Goal: Information Seeking & Learning: Learn about a topic

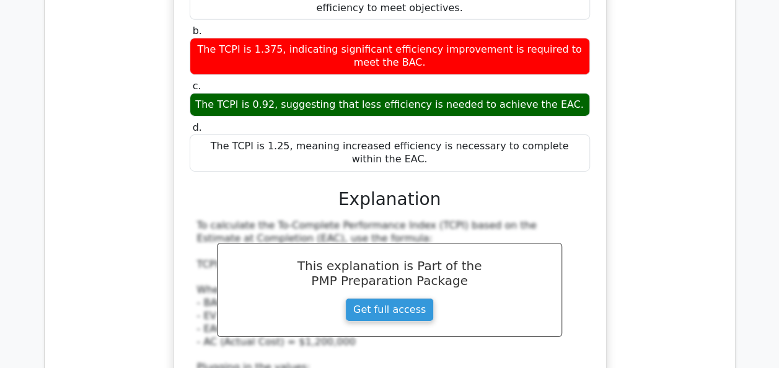
scroll to position [9175, 0]
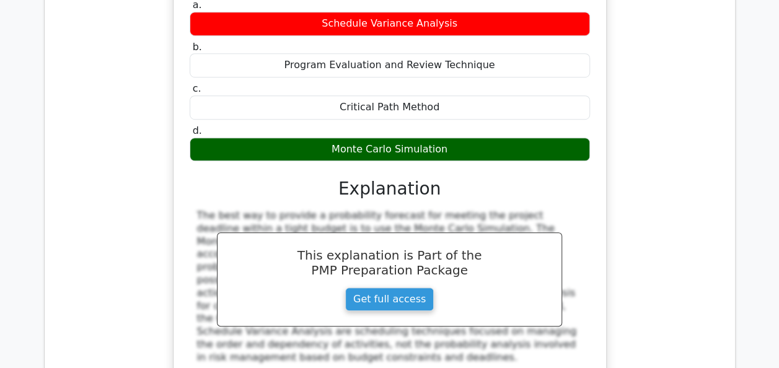
scroll to position [9721, 0]
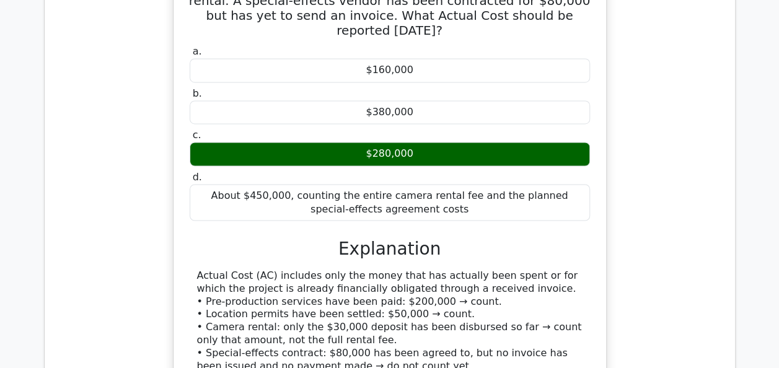
scroll to position [10316, 0]
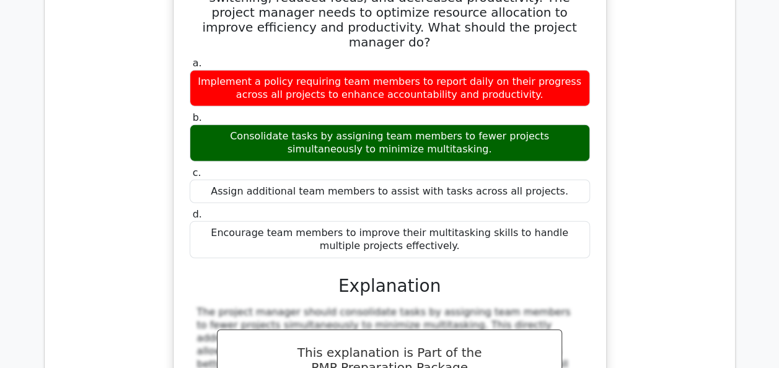
scroll to position [10961, 0]
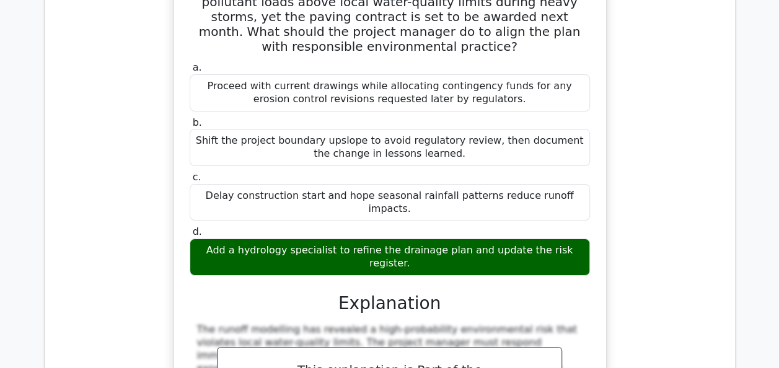
scroll to position [11680, 0]
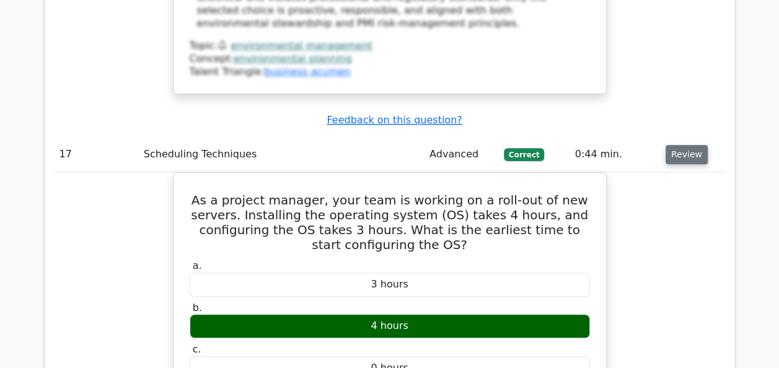
scroll to position [12151, 0]
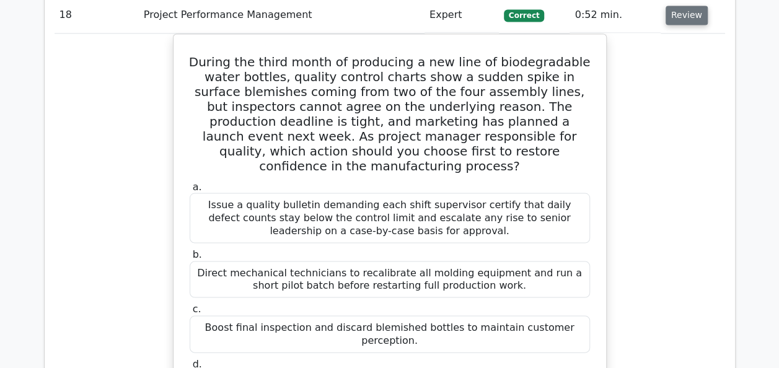
scroll to position [12821, 0]
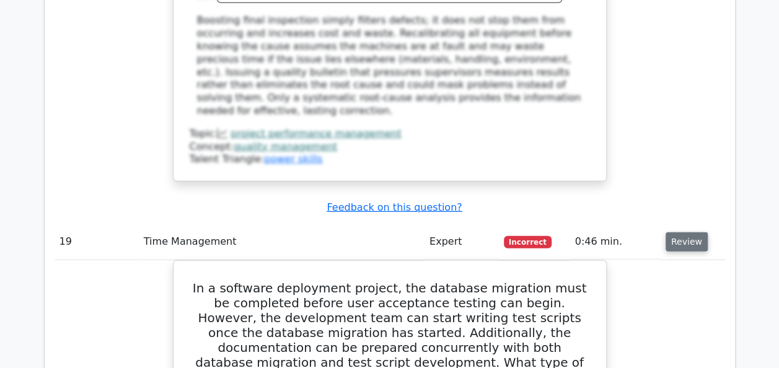
scroll to position [13366, 0]
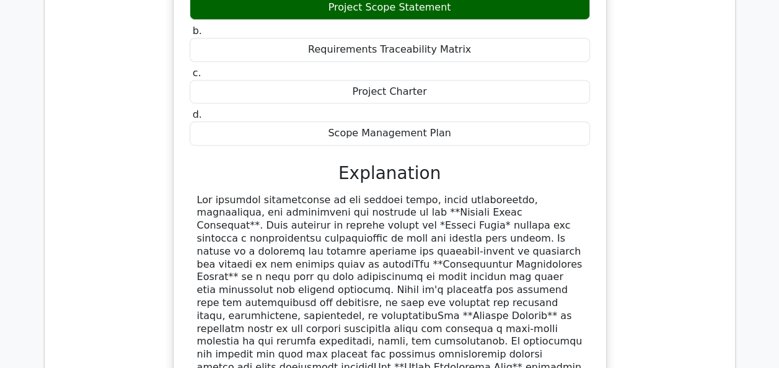
scroll to position [14425, 0]
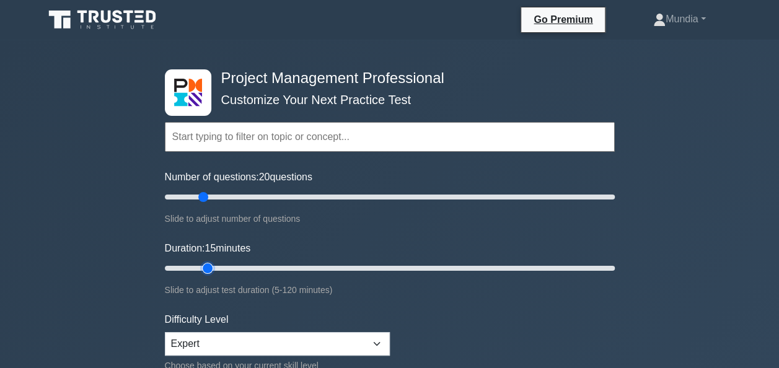
click at [212, 265] on input "Duration: 15 minutes" at bounding box center [390, 268] width 450 height 15
type input "20"
click at [221, 268] on input "Duration: 20 minutes" at bounding box center [390, 268] width 450 height 15
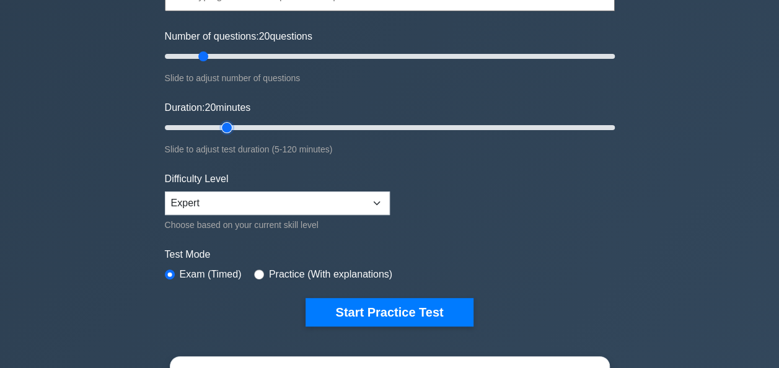
scroll to position [174, 0]
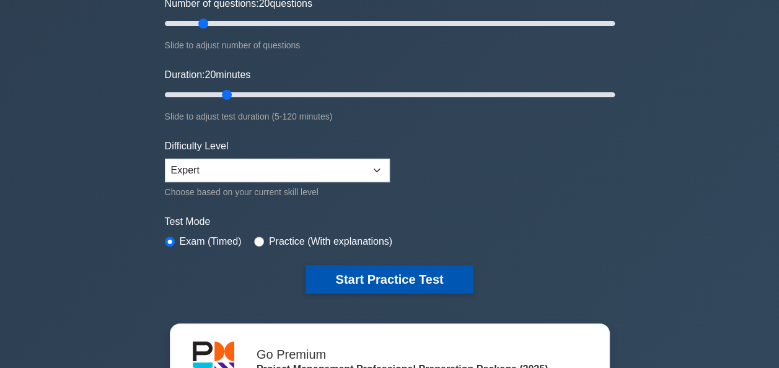
click at [397, 277] on button "Start Practice Test" at bounding box center [389, 279] width 167 height 29
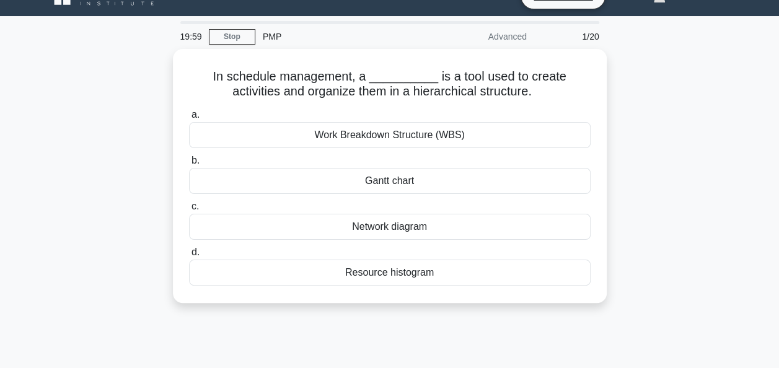
scroll to position [25, 0]
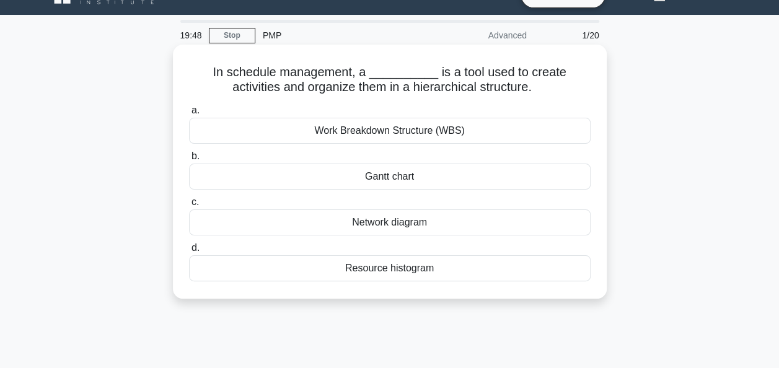
click at [391, 134] on div "Work Breakdown Structure (WBS)" at bounding box center [390, 131] width 402 height 26
click at [189, 115] on input "a. Work Breakdown Structure (WBS)" at bounding box center [189, 111] width 0 height 8
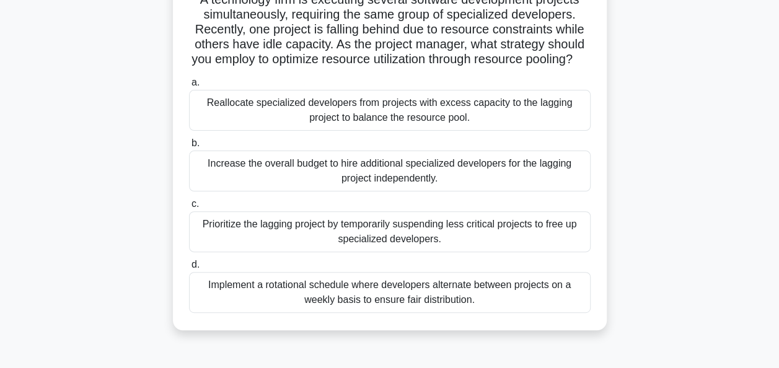
scroll to position [99, 0]
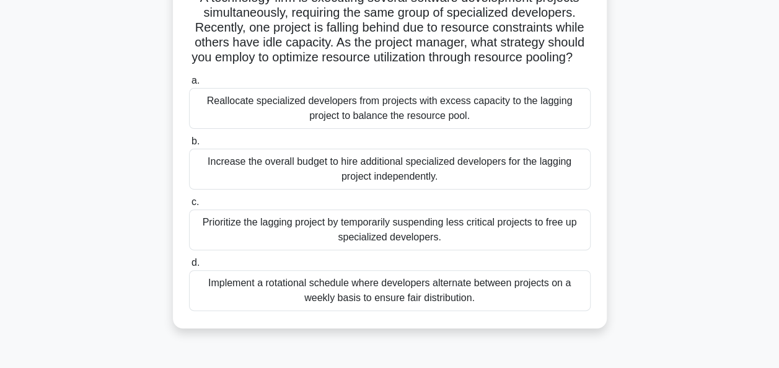
click at [427, 120] on div "Reallocate specialized developers from projects with excess capacity to the lag…" at bounding box center [390, 108] width 402 height 41
click at [189, 85] on input "a. Reallocate specialized developers from projects with excess capacity to the …" at bounding box center [189, 81] width 0 height 8
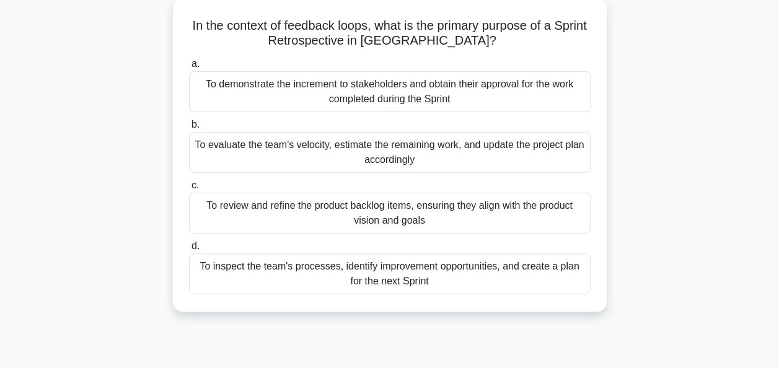
scroll to position [50, 0]
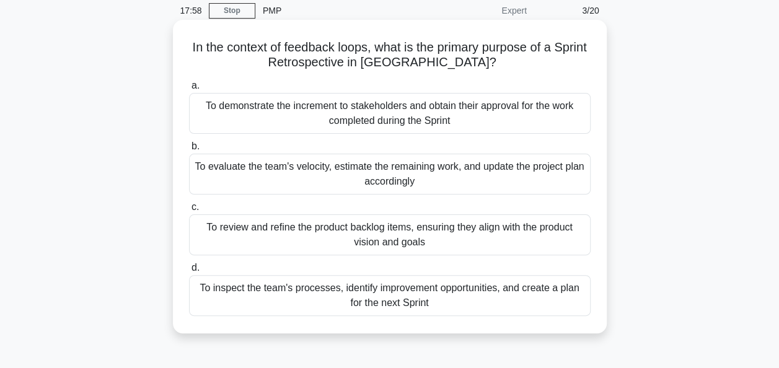
click at [381, 175] on div "To evaluate the team's velocity, estimate the remaining work, and update the pr…" at bounding box center [390, 174] width 402 height 41
click at [189, 151] on input "b. To evaluate the team's velocity, estimate the remaining work, and update the…" at bounding box center [189, 147] width 0 height 8
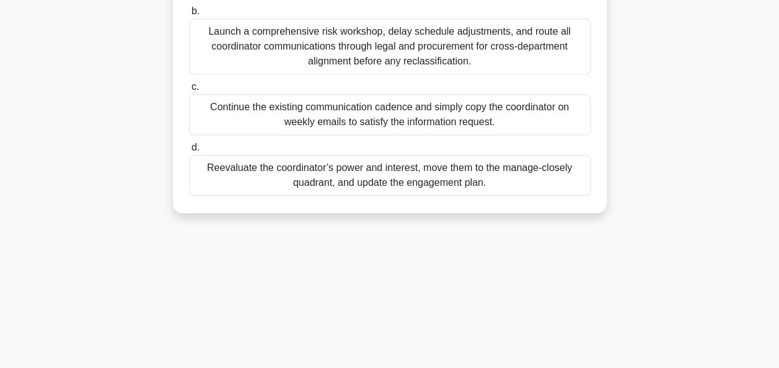
scroll to position [248, 0]
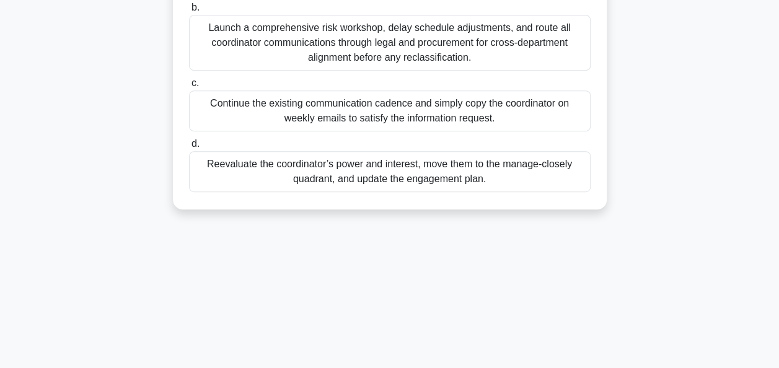
click at [387, 175] on div "Reevaluate the coordinator’s power and interest, move them to the manage-closel…" at bounding box center [390, 171] width 402 height 41
click at [189, 148] on input "d. Reevaluate the coordinator’s power and interest, move them to the manage-clo…" at bounding box center [189, 144] width 0 height 8
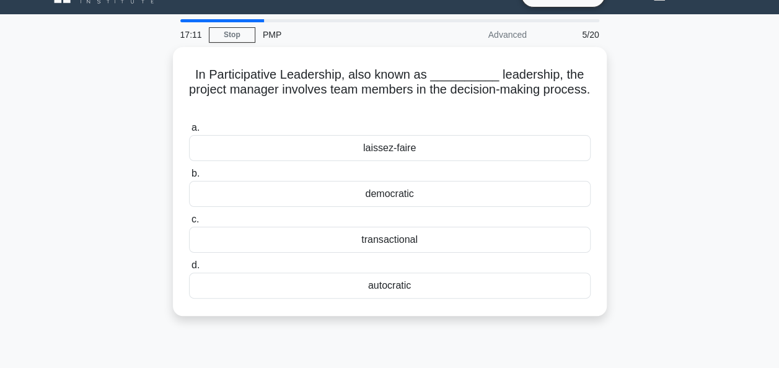
scroll to position [0, 0]
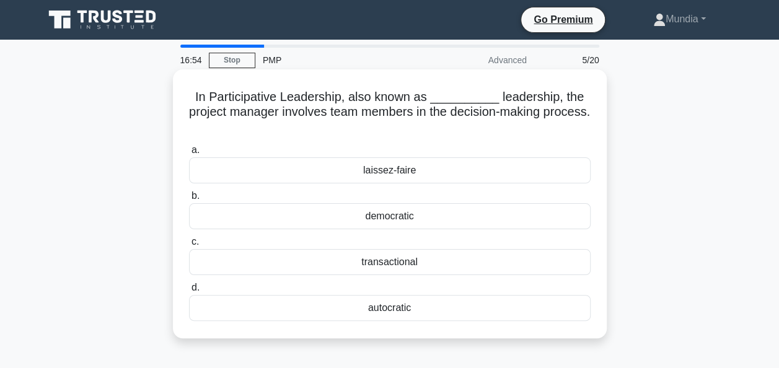
click at [388, 218] on div "democratic" at bounding box center [390, 216] width 402 height 26
click at [189, 200] on input "b. democratic" at bounding box center [189, 196] width 0 height 8
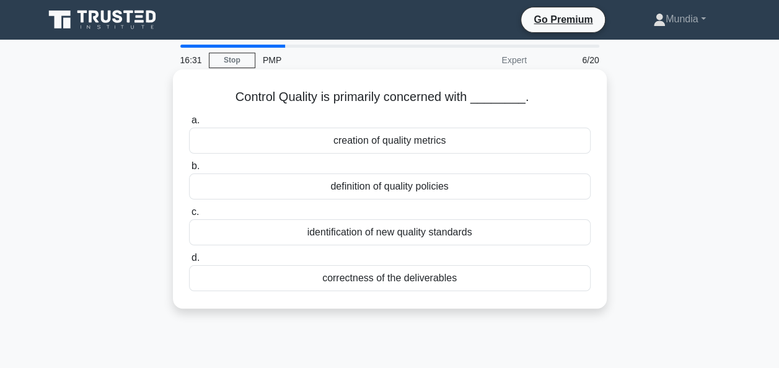
click at [384, 290] on div "correctness of the deliverables" at bounding box center [390, 278] width 402 height 26
click at [189, 262] on input "d. correctness of the deliverables" at bounding box center [189, 258] width 0 height 8
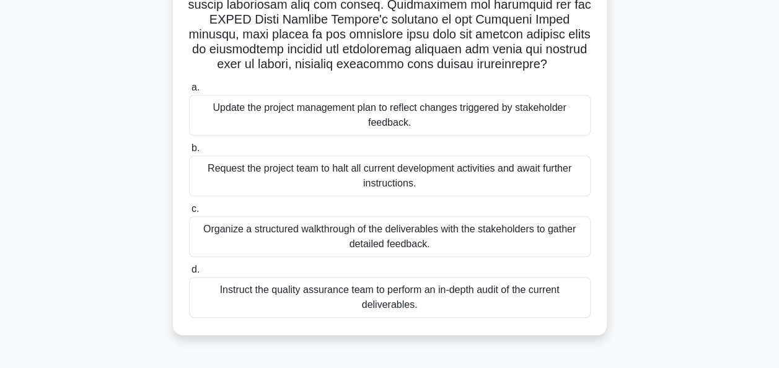
scroll to position [252, 0]
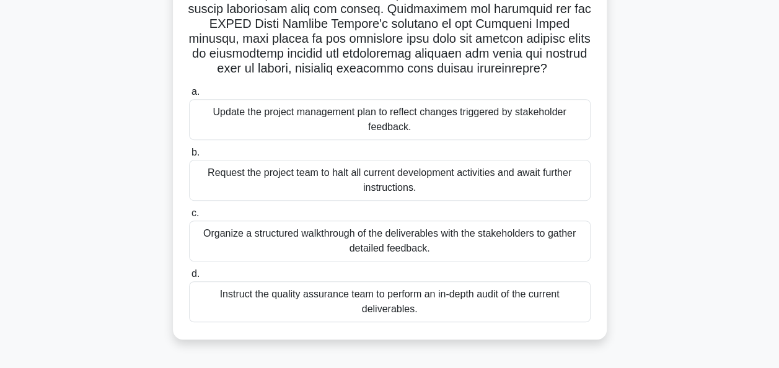
click at [398, 296] on div "Instruct the quality assurance team to perform an in-depth audit of the current…" at bounding box center [390, 301] width 402 height 41
click at [189, 278] on input "d. Instruct the quality assurance team to perform an in-depth audit of the curr…" at bounding box center [189, 274] width 0 height 8
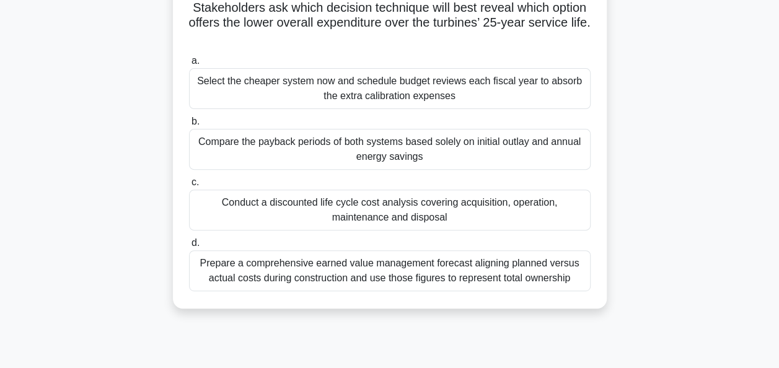
scroll to position [174, 0]
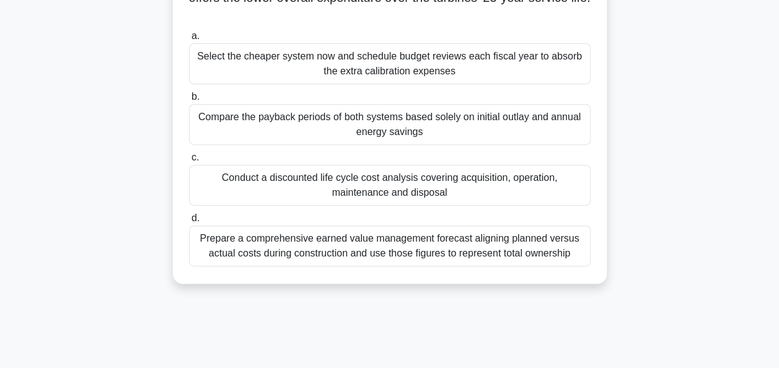
click at [408, 185] on div "Conduct a discounted life cycle cost analysis covering acquisition, operation, …" at bounding box center [390, 185] width 402 height 41
click at [189, 162] on input "c. Conduct a discounted life cycle cost analysis covering acquisition, operatio…" at bounding box center [189, 158] width 0 height 8
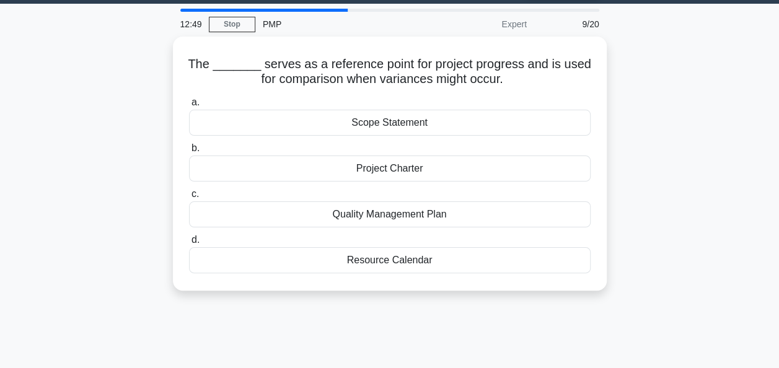
scroll to position [0, 0]
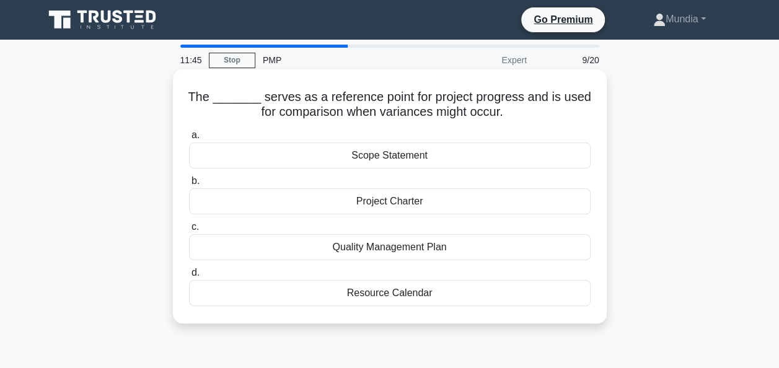
click at [386, 257] on div "Quality Management Plan" at bounding box center [390, 247] width 402 height 26
click at [189, 231] on input "c. Quality Management Plan" at bounding box center [189, 227] width 0 height 8
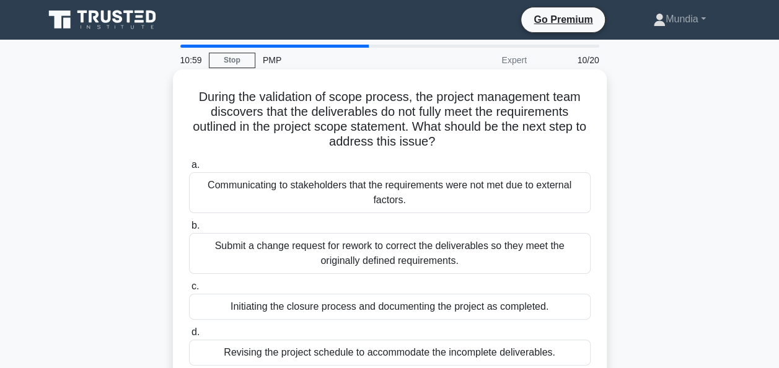
click at [352, 252] on div "Submit a change request for rework to correct the deliverables so they meet the…" at bounding box center [390, 253] width 402 height 41
click at [189, 230] on input "b. Submit a change request for rework to correct the deliverables so they meet …" at bounding box center [189, 226] width 0 height 8
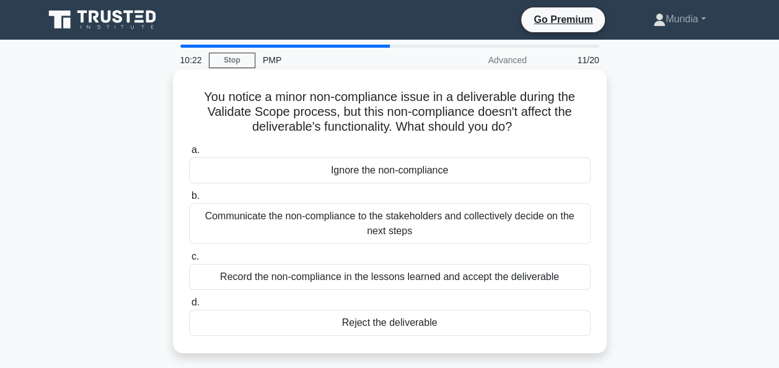
click at [367, 280] on div "Record the non-compliance in the lessons learned and accept the deliverable" at bounding box center [390, 277] width 402 height 26
click at [189, 261] on input "c. Record the non-compliance in the lessons learned and accept the deliverable" at bounding box center [189, 257] width 0 height 8
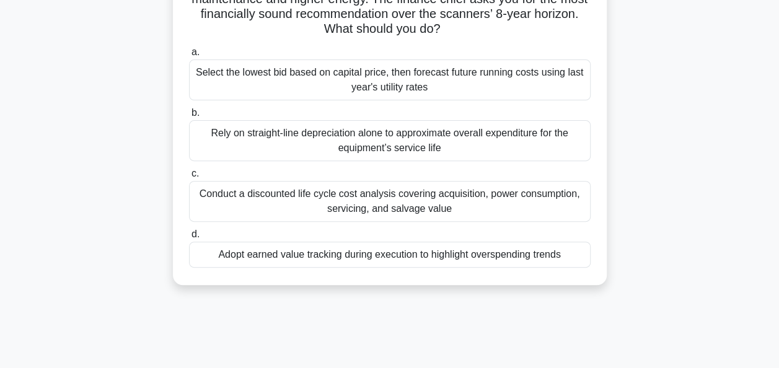
scroll to position [149, 0]
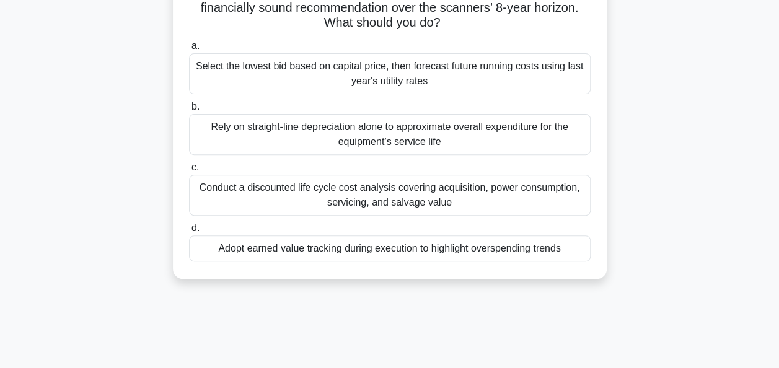
click at [377, 192] on div "Conduct a discounted life cycle cost analysis covering acquisition, power consu…" at bounding box center [390, 195] width 402 height 41
click at [189, 172] on input "c. Conduct a discounted life cycle cost analysis covering acquisition, power co…" at bounding box center [189, 168] width 0 height 8
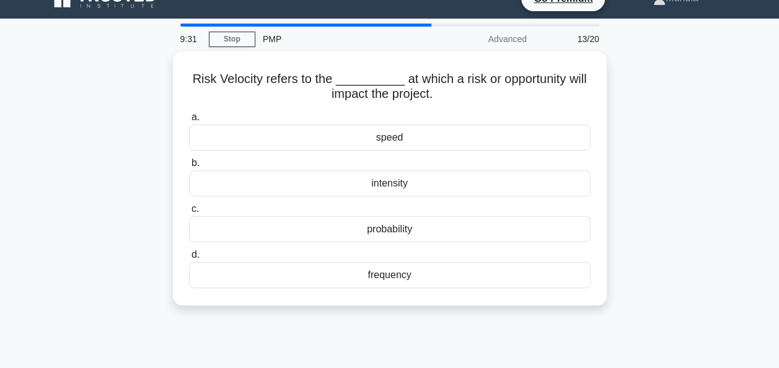
scroll to position [0, 0]
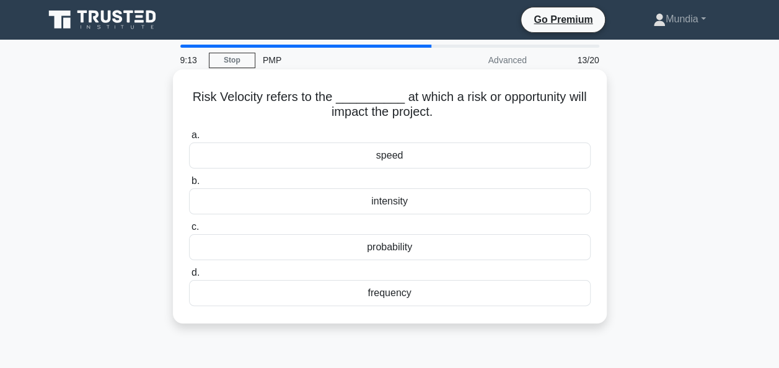
click at [386, 156] on div "speed" at bounding box center [390, 156] width 402 height 26
click at [189, 139] on input "a. speed" at bounding box center [189, 135] width 0 height 8
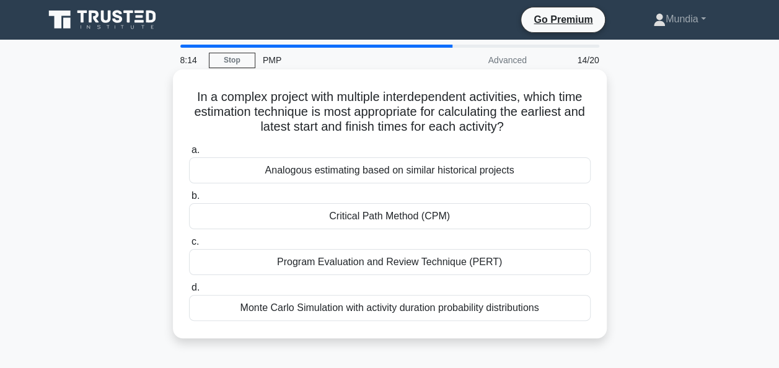
click at [376, 217] on div "Critical Path Method (CPM)" at bounding box center [390, 216] width 402 height 26
click at [189, 200] on input "b. Critical Path Method (CPM)" at bounding box center [189, 196] width 0 height 8
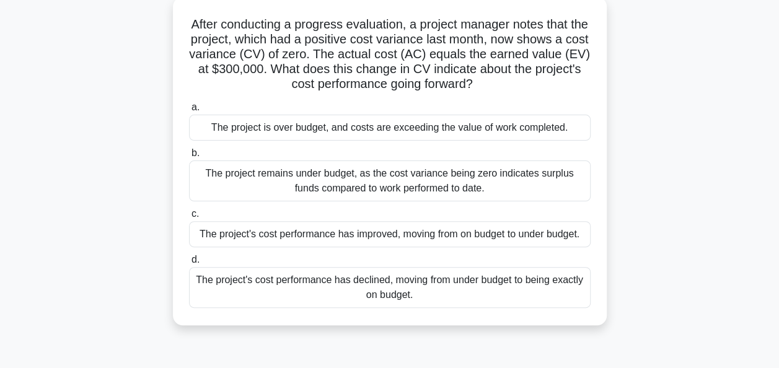
scroll to position [74, 0]
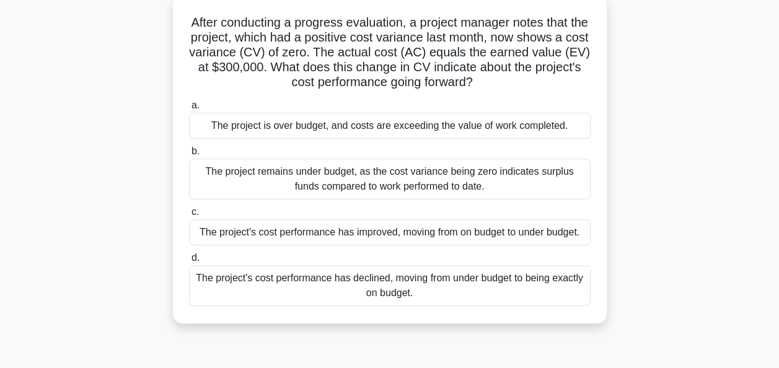
click at [435, 285] on div "The project's cost performance has declined, moving from under budget to being …" at bounding box center [390, 285] width 402 height 41
click at [189, 262] on input "d. The project's cost performance has declined, moving from under budget to bei…" at bounding box center [189, 258] width 0 height 8
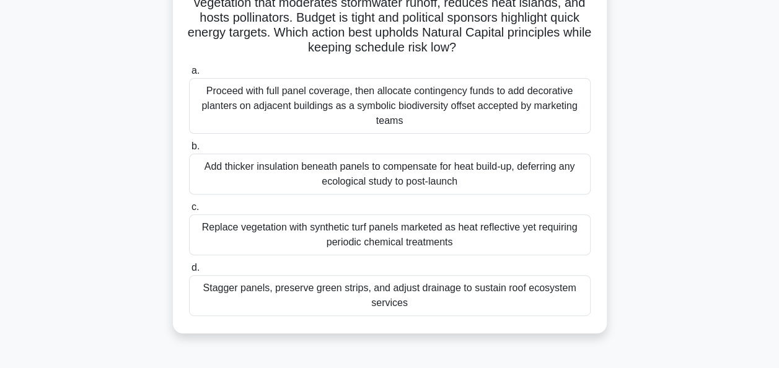
scroll to position [149, 0]
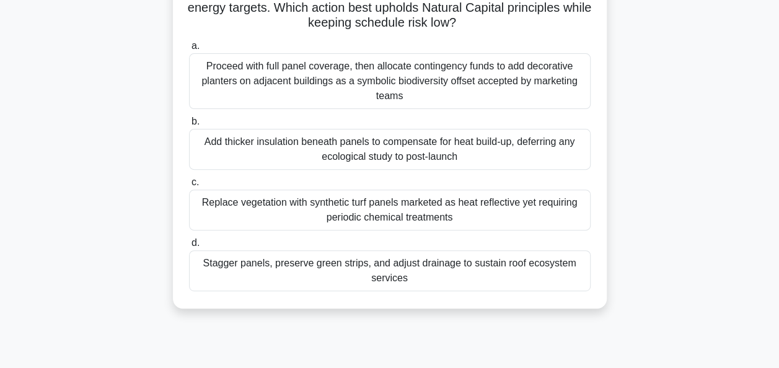
click at [382, 275] on div "Stagger panels, preserve green strips, and adjust drainage to sustain roof ecos…" at bounding box center [390, 270] width 402 height 41
click at [189, 247] on input "d. Stagger panels, preserve green strips, and adjust drainage to sustain roof e…" at bounding box center [189, 243] width 0 height 8
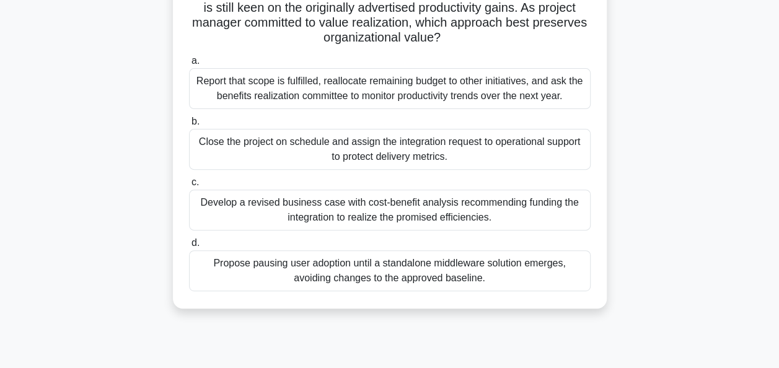
click at [387, 209] on div "Develop a revised business case with cost-benefit analysis recommending funding…" at bounding box center [390, 210] width 402 height 41
click at [189, 187] on input "c. Develop a revised business case with cost-benefit analysis recommending fund…" at bounding box center [189, 183] width 0 height 8
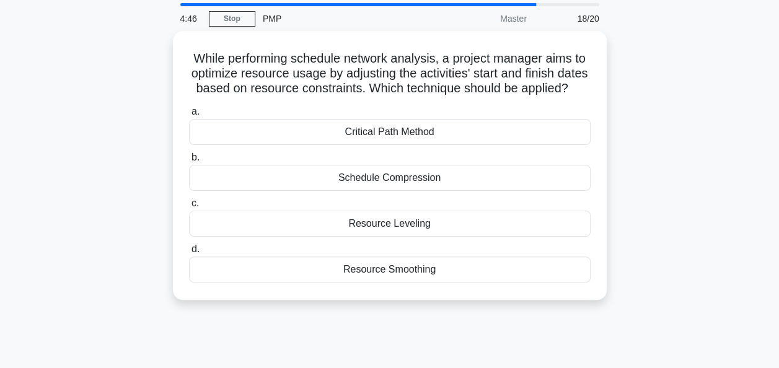
scroll to position [0, 0]
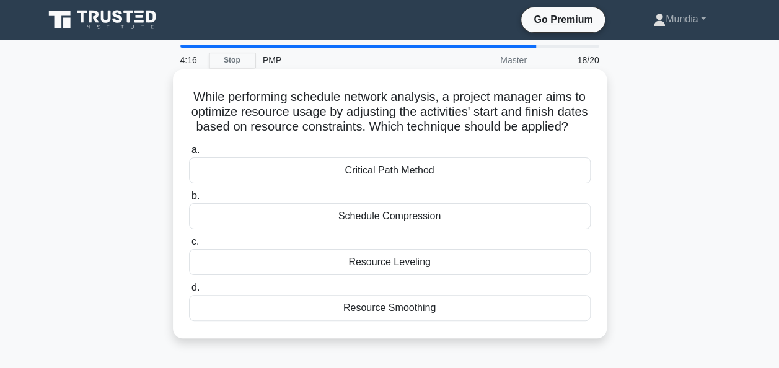
drag, startPoint x: 367, startPoint y: 233, endPoint x: 387, endPoint y: 277, distance: 48.0
click at [387, 277] on div "a. Critical Path Method b. Schedule Compression c." at bounding box center [390, 232] width 417 height 184
click at [387, 275] on div "Resource Leveling" at bounding box center [390, 262] width 402 height 26
click at [189, 246] on input "c. Resource Leveling" at bounding box center [189, 242] width 0 height 8
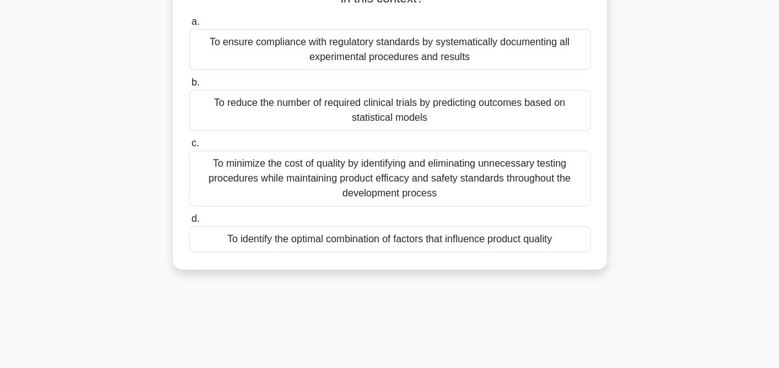
scroll to position [174, 0]
click at [367, 242] on div "To identify the optimal combination of factors that influence product quality" at bounding box center [390, 239] width 402 height 26
click at [189, 223] on input "d. To identify the optimal combination of factors that influence product quality" at bounding box center [189, 219] width 0 height 8
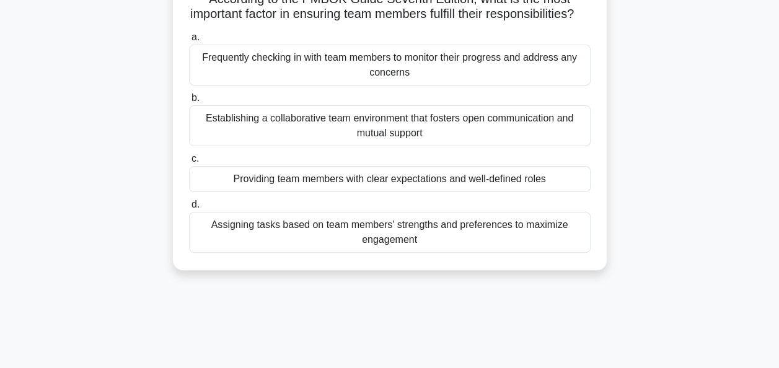
scroll to position [99, 0]
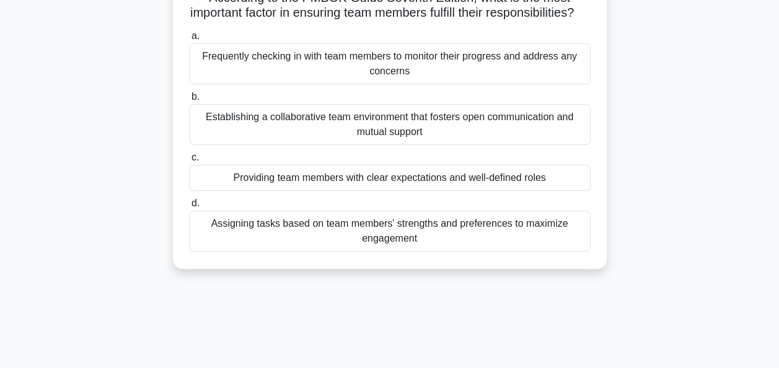
click at [371, 191] on div "Providing team members with clear expectations and well-defined roles" at bounding box center [390, 178] width 402 height 26
click at [189, 162] on input "c. Providing team members with clear expectations and well-defined roles" at bounding box center [189, 158] width 0 height 8
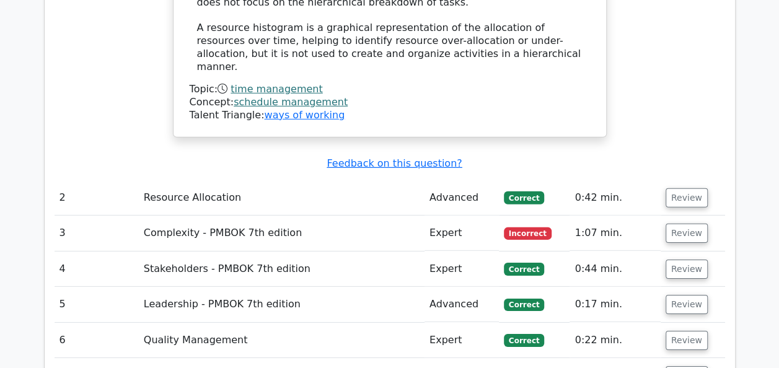
scroll to position [1844, 0]
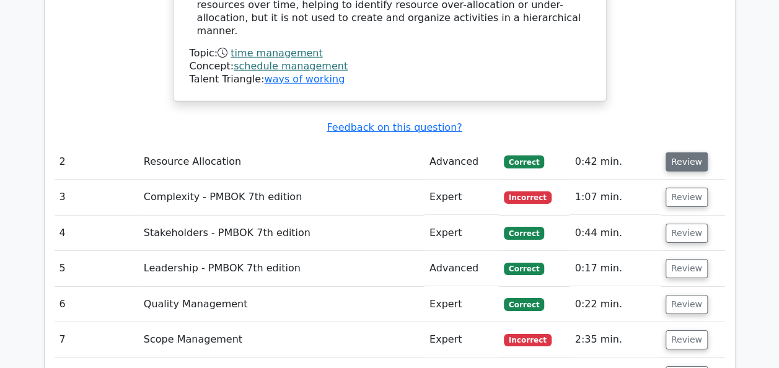
click at [688, 153] on button "Review" at bounding box center [687, 162] width 42 height 19
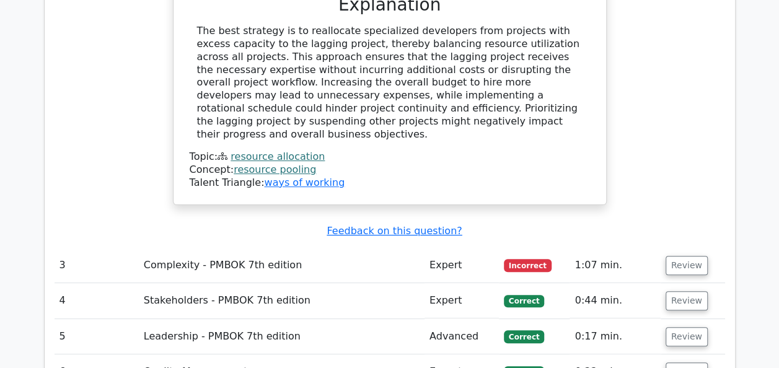
scroll to position [2390, 0]
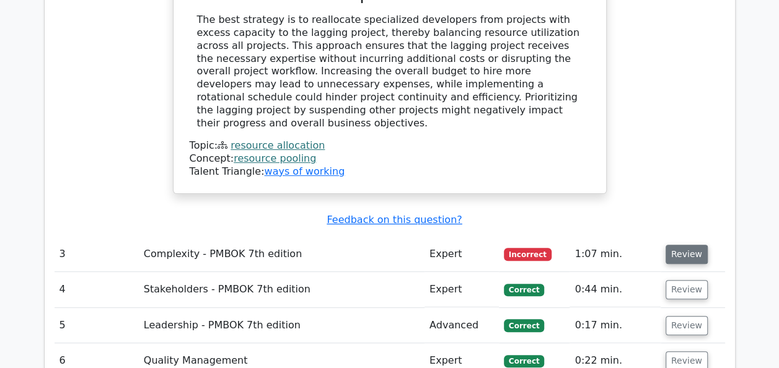
click at [683, 245] on button "Review" at bounding box center [687, 254] width 42 height 19
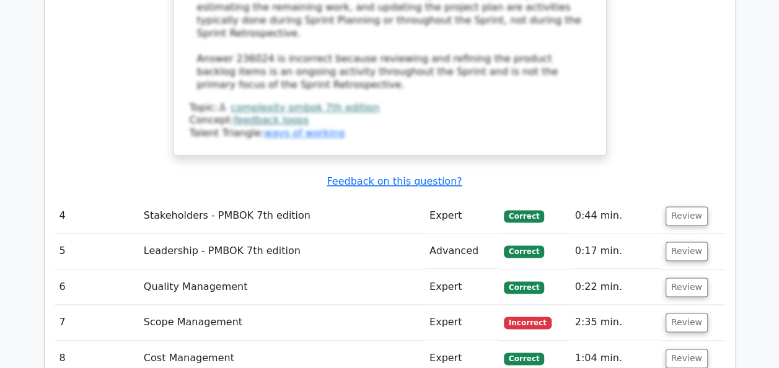
scroll to position [3134, 0]
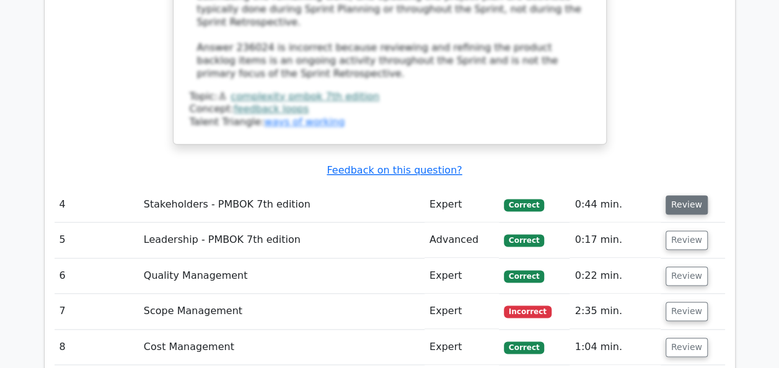
click at [683, 195] on button "Review" at bounding box center [687, 204] width 42 height 19
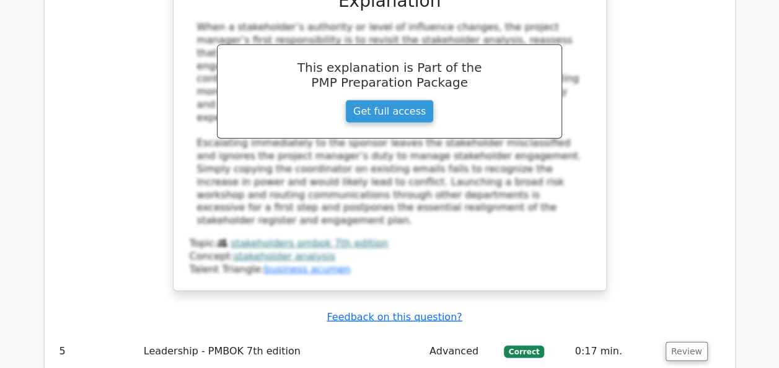
scroll to position [3837, 0]
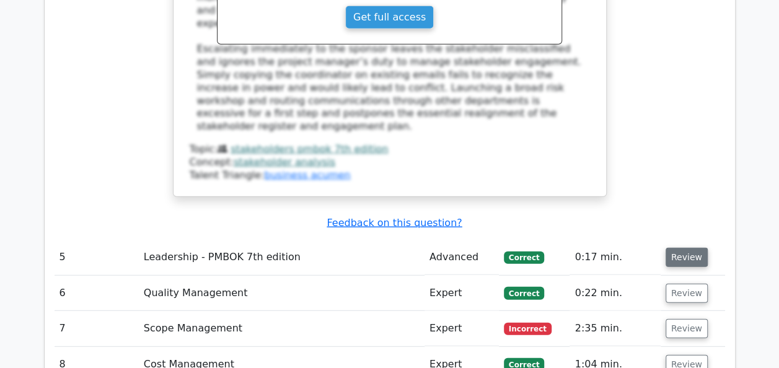
click at [681, 248] on button "Review" at bounding box center [687, 257] width 42 height 19
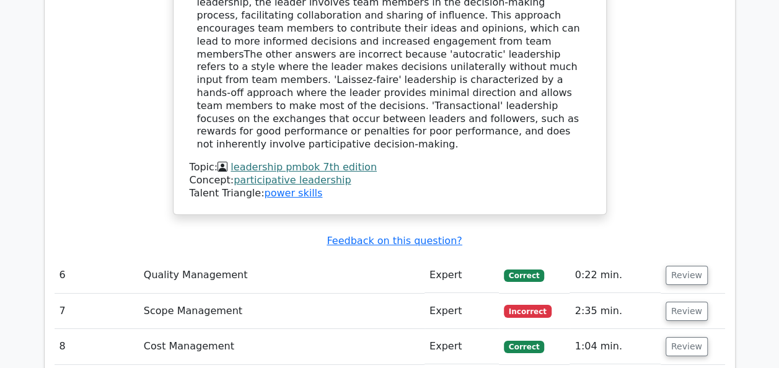
scroll to position [4440, 0]
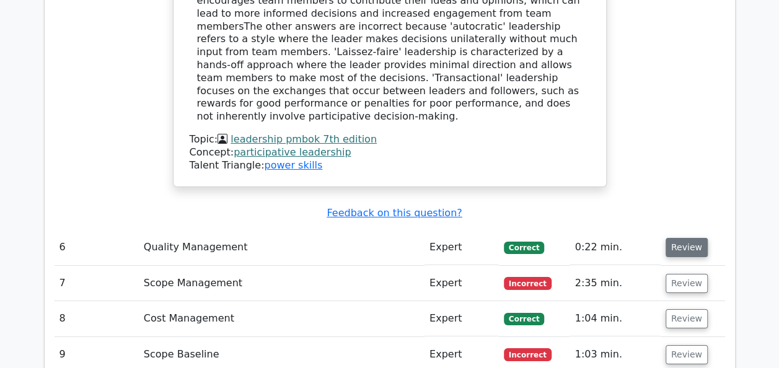
click at [688, 238] on button "Review" at bounding box center [687, 247] width 42 height 19
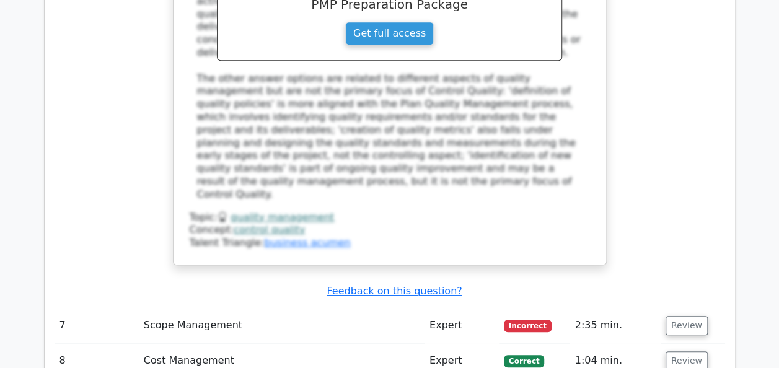
scroll to position [5035, 0]
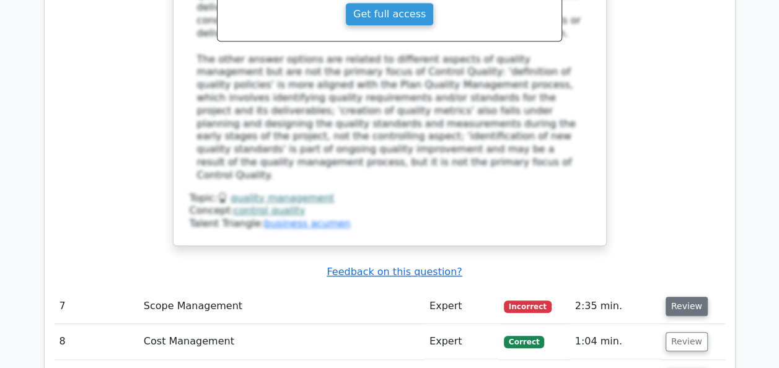
click at [687, 297] on button "Review" at bounding box center [687, 306] width 42 height 19
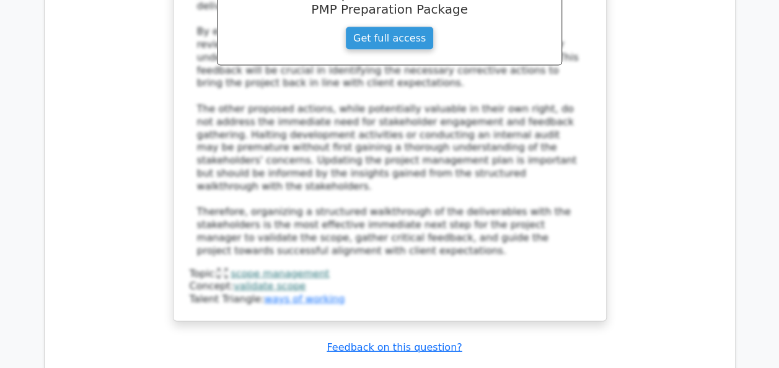
scroll to position [6052, 0]
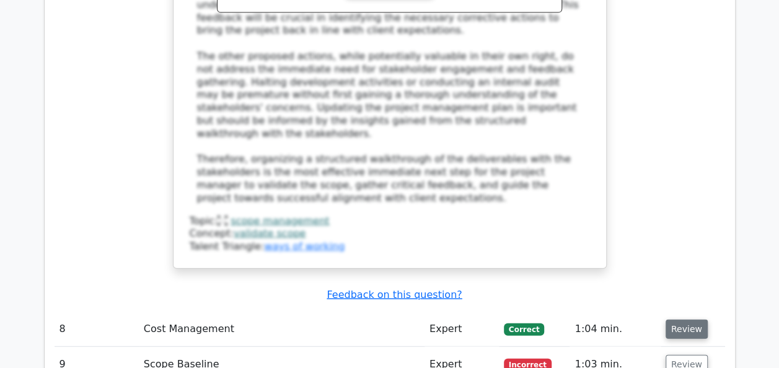
click at [679, 320] on button "Review" at bounding box center [687, 329] width 42 height 19
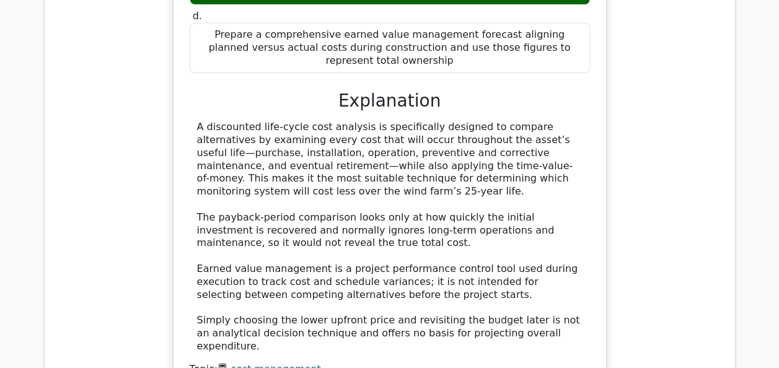
scroll to position [6738, 0]
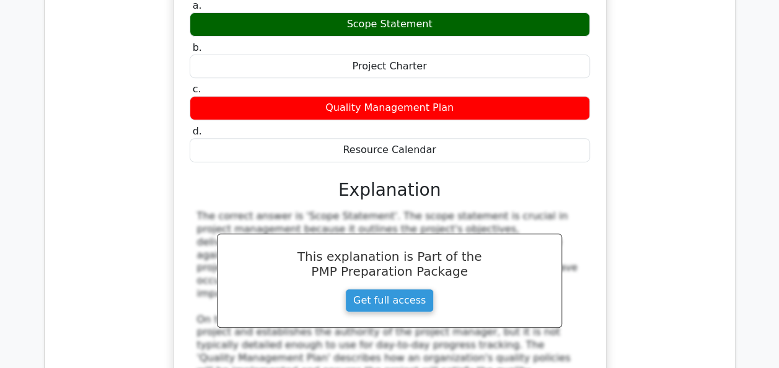
scroll to position [7177, 0]
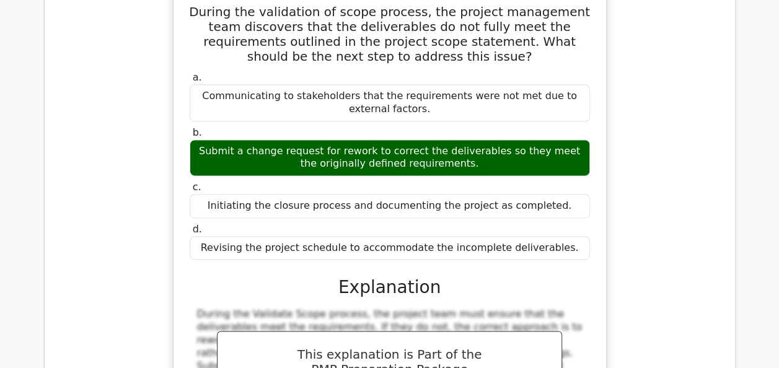
scroll to position [7879, 0]
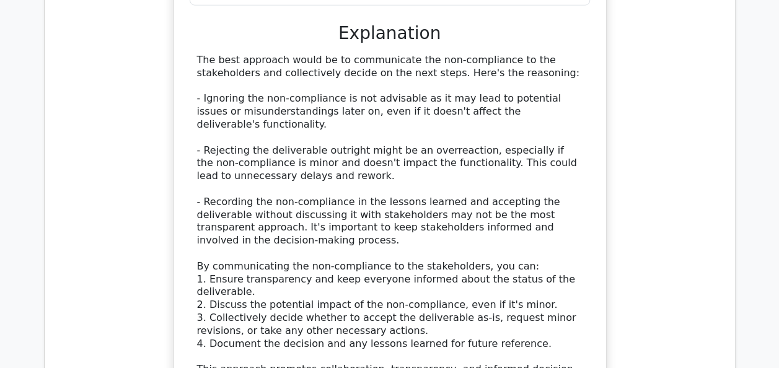
scroll to position [8730, 0]
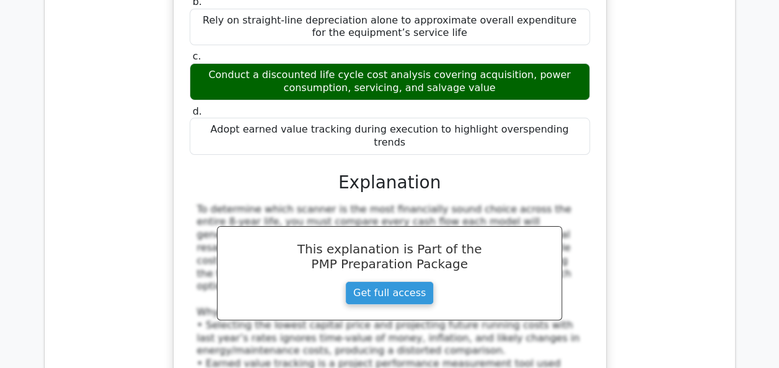
scroll to position [9400, 0]
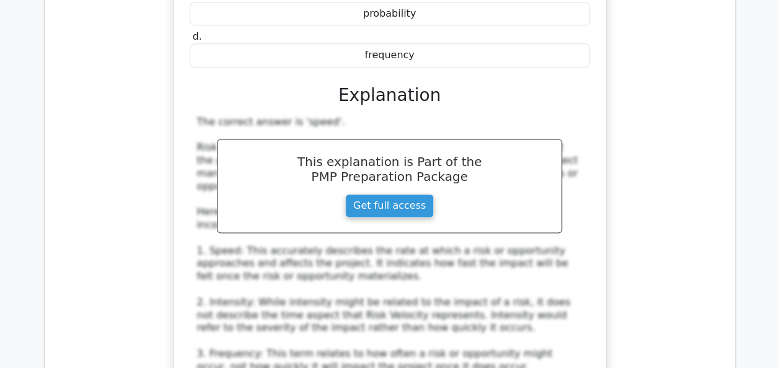
scroll to position [10161, 0]
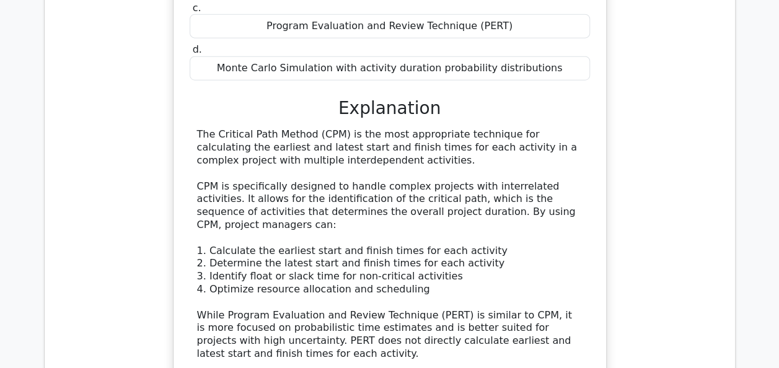
scroll to position [10913, 0]
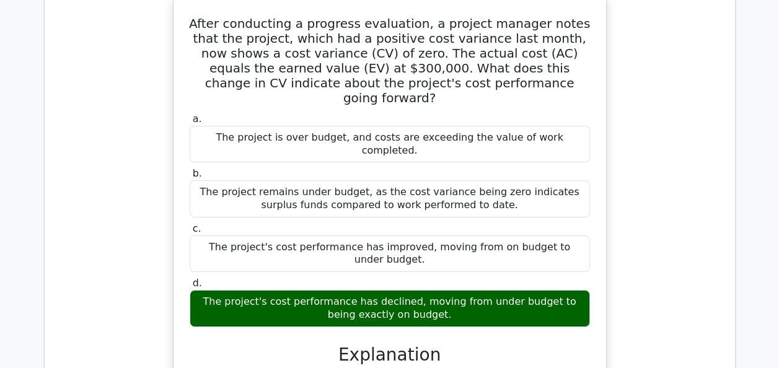
scroll to position [11558, 0]
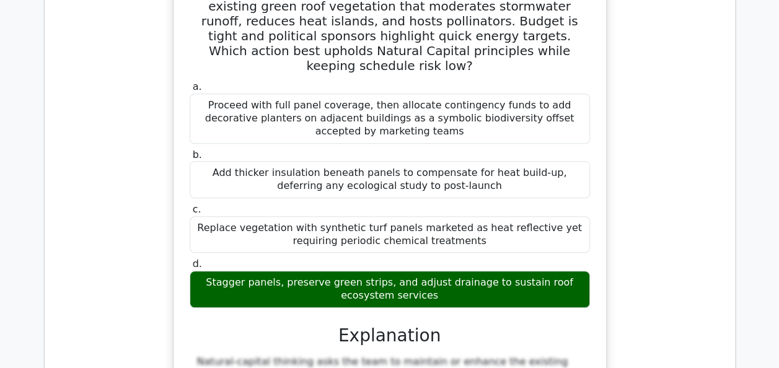
scroll to position [12301, 0]
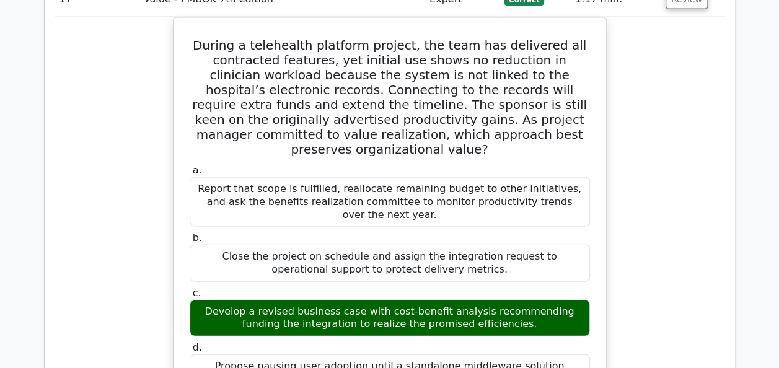
scroll to position [12938, 0]
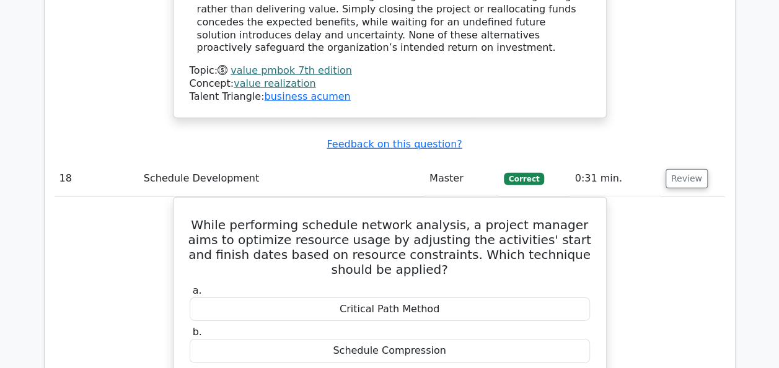
scroll to position [13516, 0]
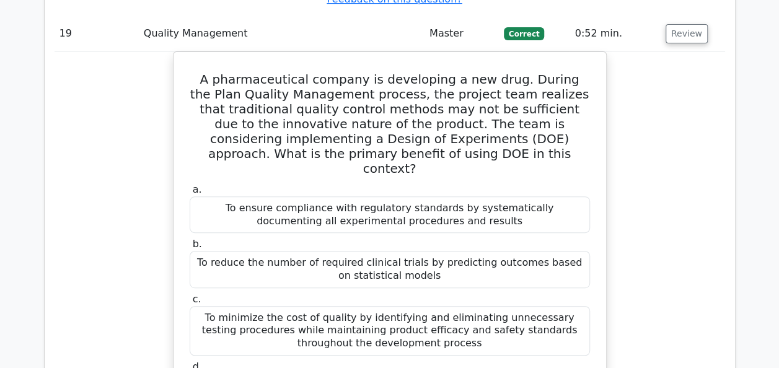
scroll to position [14244, 0]
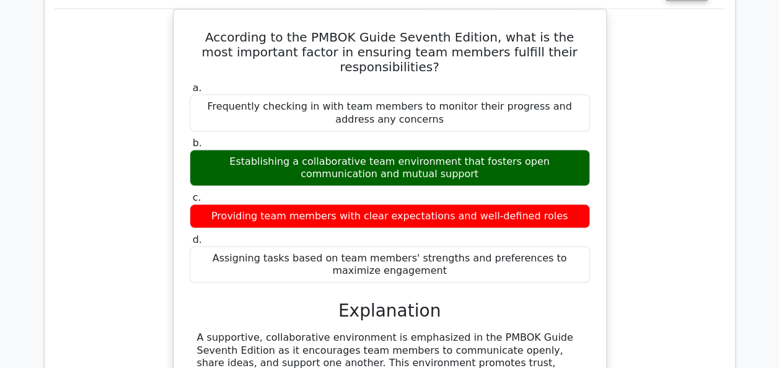
scroll to position [15219, 0]
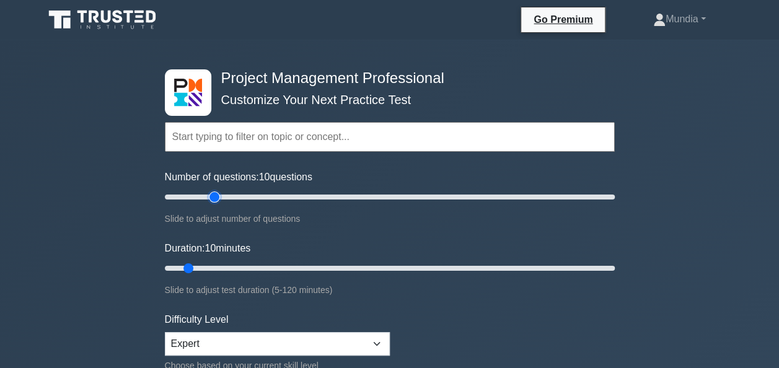
click at [210, 196] on input "Number of questions: 10 questions" at bounding box center [390, 197] width 450 height 15
type input "20"
click at [206, 195] on input "Number of questions: 20 questions" at bounding box center [390, 197] width 450 height 15
click at [213, 265] on input "Duration: 15 minutes" at bounding box center [390, 268] width 450 height 15
type input "20"
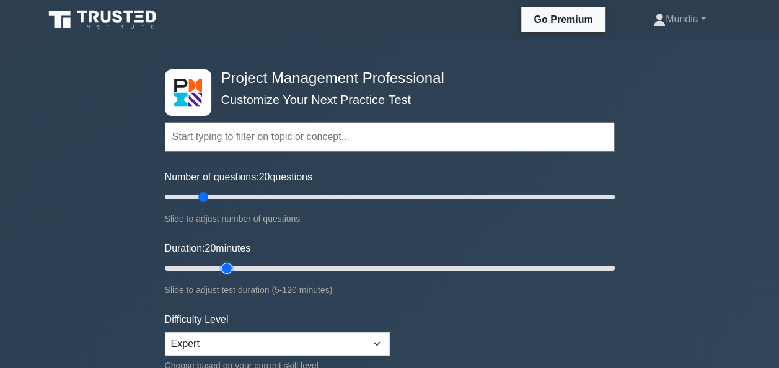
click at [219, 267] on input "Duration: 20 minutes" at bounding box center [390, 268] width 450 height 15
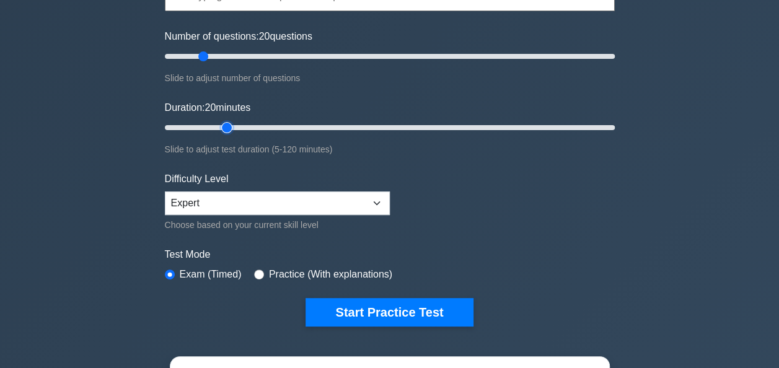
scroll to position [198, 0]
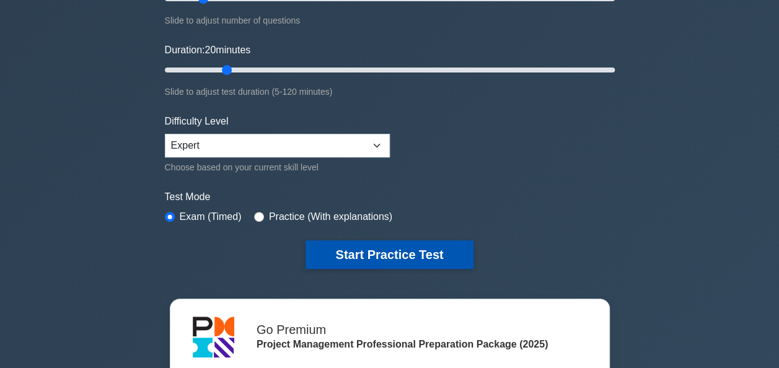
click at [353, 247] on button "Start Practice Test" at bounding box center [389, 255] width 167 height 29
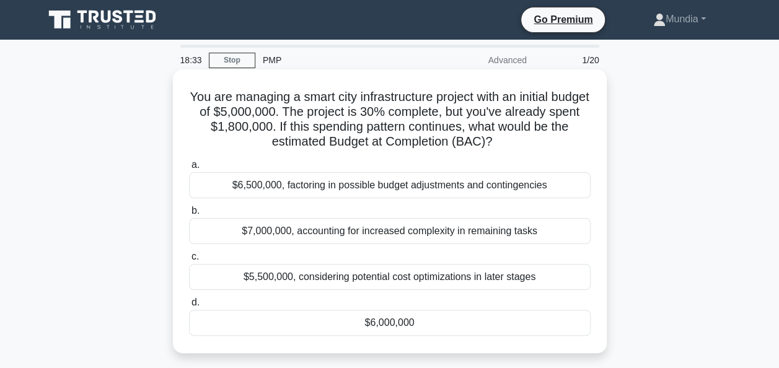
click at [395, 322] on div "$6,000,000" at bounding box center [390, 323] width 402 height 26
click at [189, 307] on input "d. $6,000,000" at bounding box center [189, 303] width 0 height 8
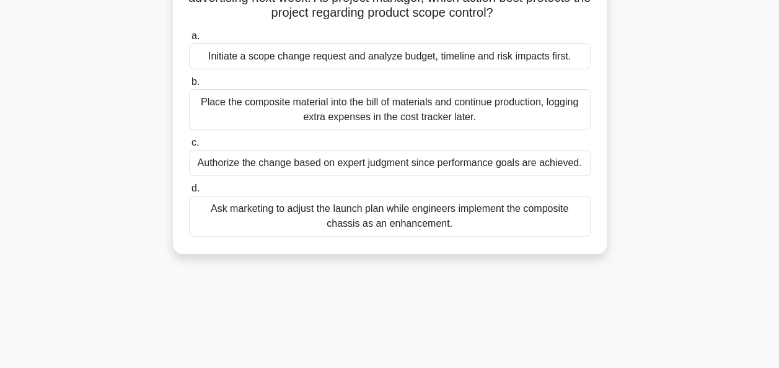
scroll to position [198, 0]
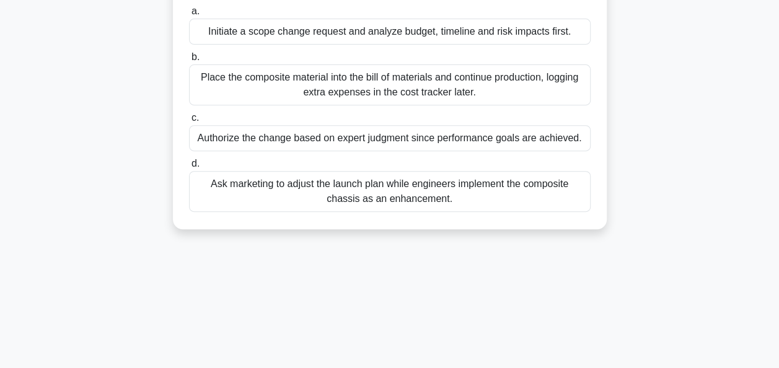
click at [341, 37] on div "Initiate a scope change request and analyze budget, timeline and risk impacts f…" at bounding box center [390, 32] width 402 height 26
click at [189, 15] on input "a. Initiate a scope change request and analyze budget, timeline and risk impact…" at bounding box center [189, 11] width 0 height 8
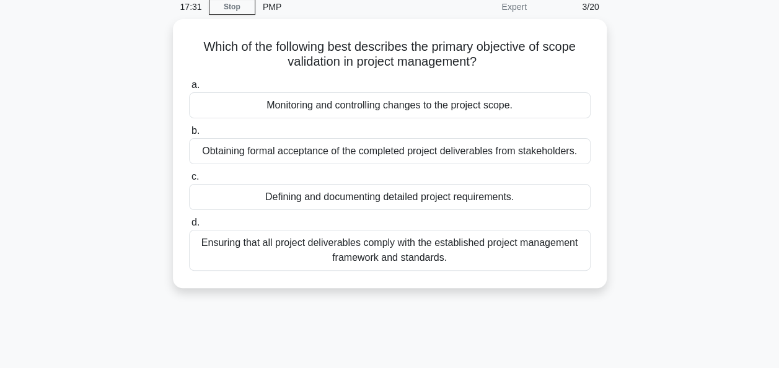
scroll to position [0, 0]
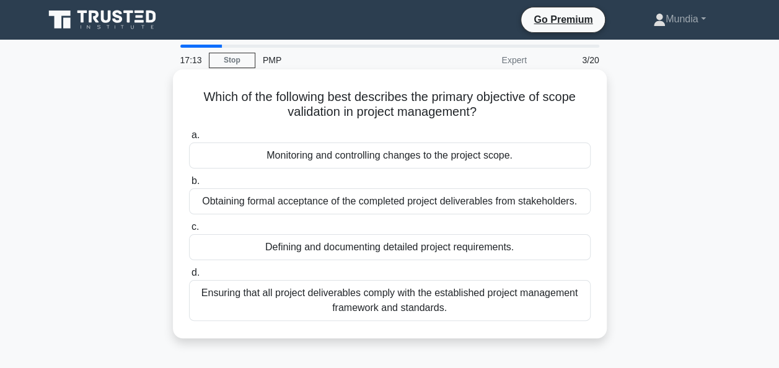
click at [345, 201] on div "Obtaining formal acceptance of the completed project deliverables from stakehol…" at bounding box center [390, 201] width 402 height 26
click at [189, 185] on input "b. Obtaining formal acceptance of the completed project deliverables from stake…" at bounding box center [189, 181] width 0 height 8
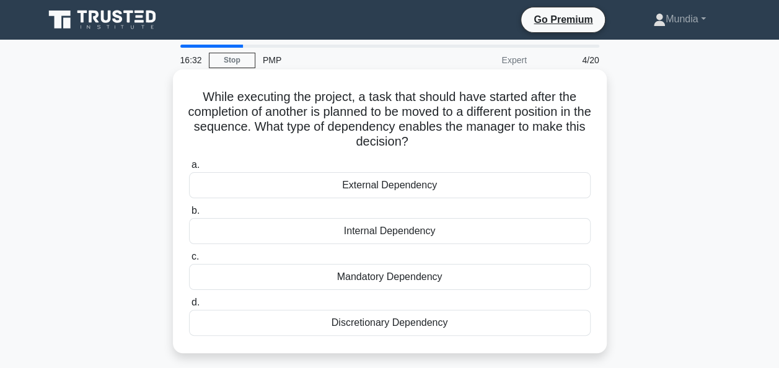
click at [382, 327] on div "Discretionary Dependency" at bounding box center [390, 323] width 402 height 26
click at [189, 307] on input "d. Discretionary Dependency" at bounding box center [189, 303] width 0 height 8
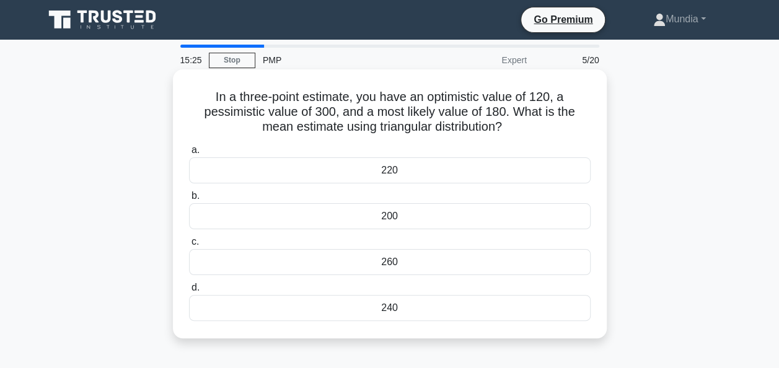
click at [398, 212] on div "200" at bounding box center [390, 216] width 402 height 26
click at [189, 200] on input "b. 200" at bounding box center [189, 196] width 0 height 8
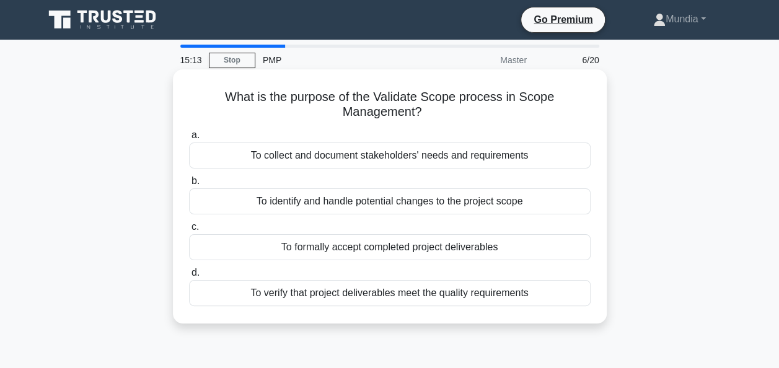
click at [414, 245] on div "To formally accept completed project deliverables" at bounding box center [390, 247] width 402 height 26
click at [189, 231] on input "c. To formally accept completed project deliverables" at bounding box center [189, 227] width 0 height 8
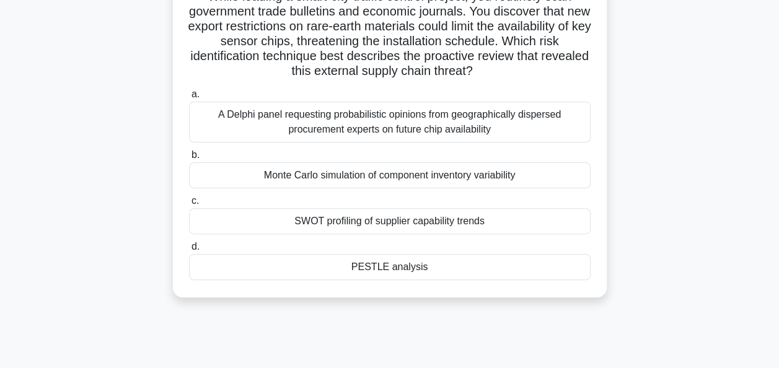
scroll to position [99, 0]
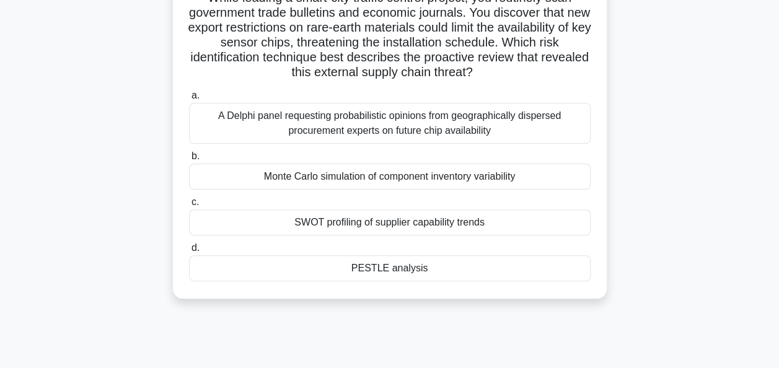
click at [387, 270] on div "PESTLE analysis" at bounding box center [390, 268] width 402 height 26
click at [189, 252] on input "d. PESTLE analysis" at bounding box center [189, 248] width 0 height 8
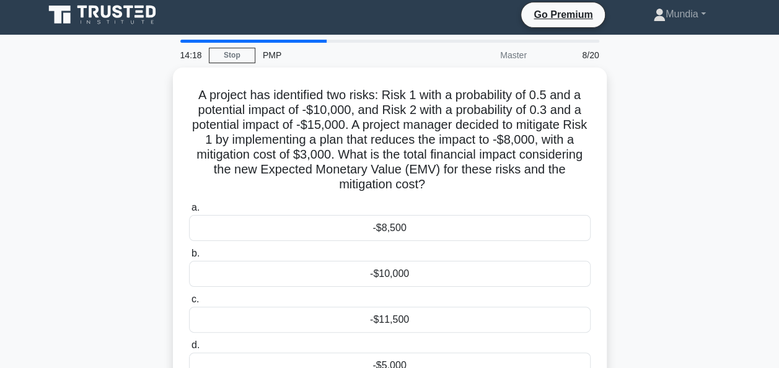
scroll to position [0, 0]
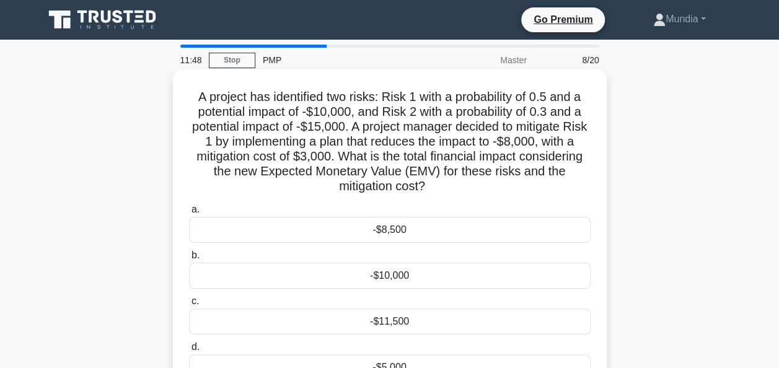
click at [394, 319] on div "-$11,500" at bounding box center [390, 322] width 402 height 26
click at [189, 306] on input "c. -$11,500" at bounding box center [189, 302] width 0 height 8
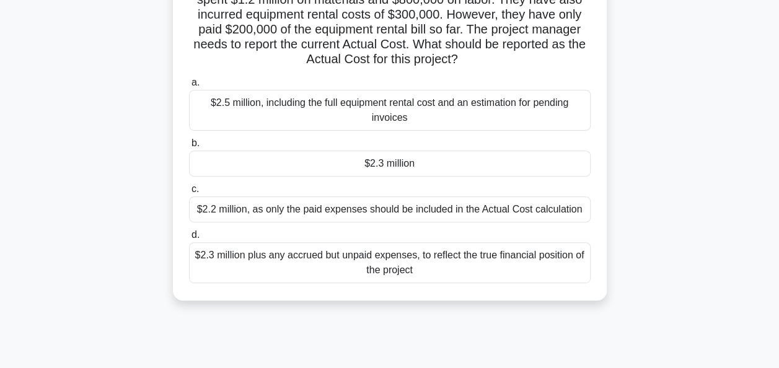
scroll to position [149, 0]
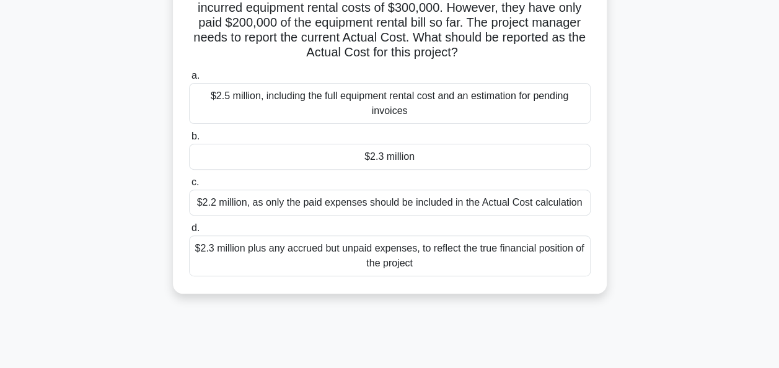
click at [375, 203] on div "$2.2 million, as only the paid expenses should be included in the Actual Cost c…" at bounding box center [390, 203] width 402 height 26
click at [189, 187] on input "c. $2.2 million, as only the paid expenses should be included in the Actual Cos…" at bounding box center [189, 183] width 0 height 8
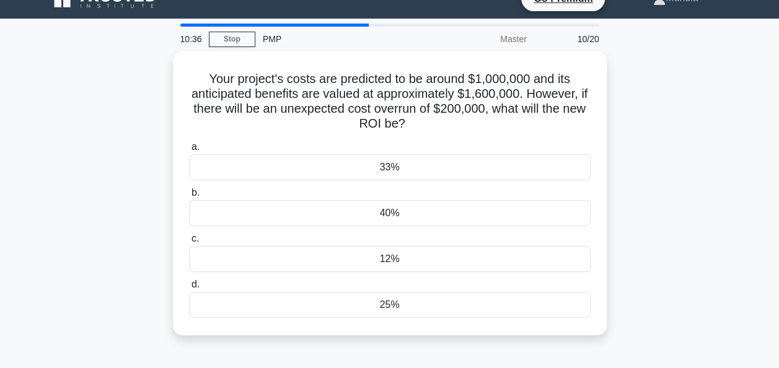
scroll to position [0, 0]
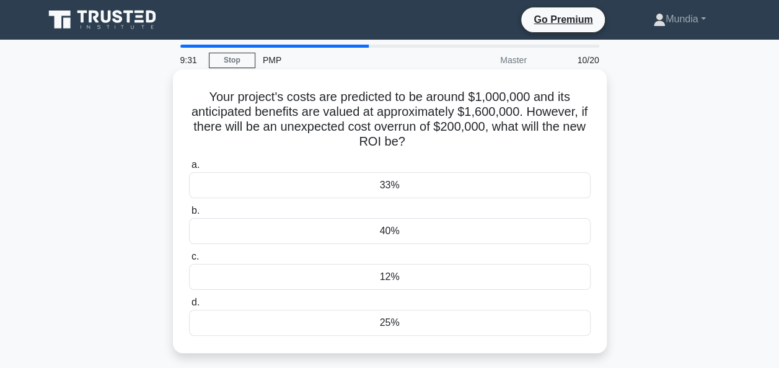
click at [378, 190] on div "33%" at bounding box center [390, 185] width 402 height 26
click at [189, 169] on input "a. 33%" at bounding box center [189, 165] width 0 height 8
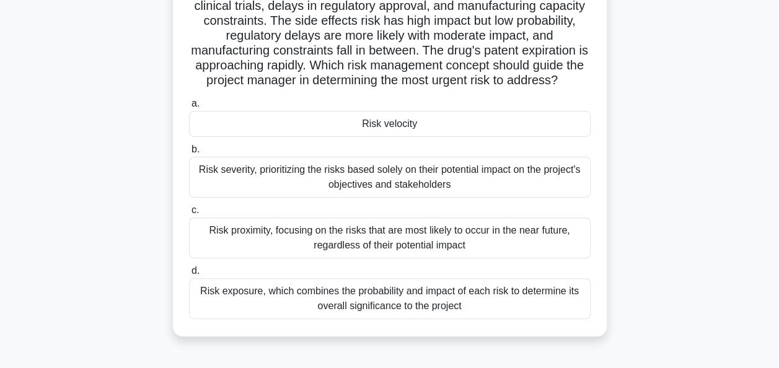
scroll to position [99, 0]
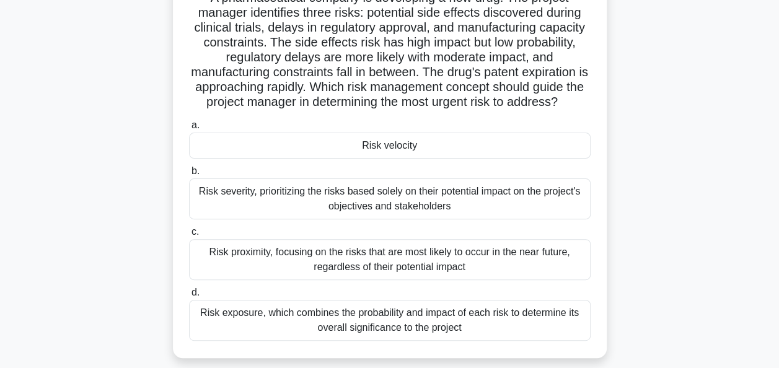
click at [387, 197] on div "Risk severity, prioritizing the risks based solely on their potential impact on…" at bounding box center [390, 199] width 402 height 41
click at [189, 175] on input "b. Risk severity, prioritizing the risks based solely on their potential impact…" at bounding box center [189, 171] width 0 height 8
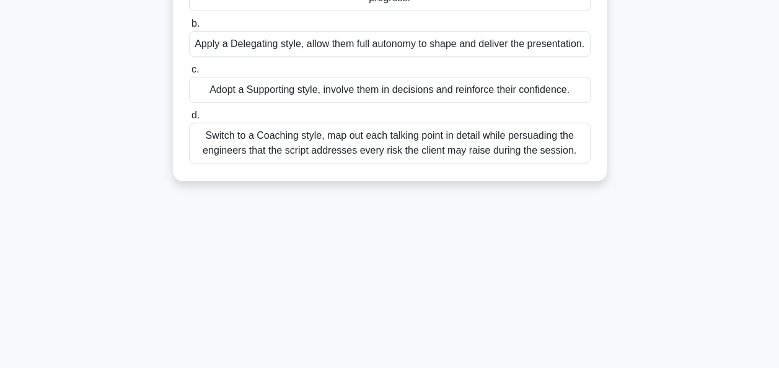
scroll to position [248, 0]
click at [345, 102] on div "Adopt a Supporting style, involve them in decisions and reinforce their confide…" at bounding box center [390, 89] width 402 height 26
click at [189, 73] on input "c. Adopt a Supporting style, involve them in decisions and reinforce their conf…" at bounding box center [189, 68] width 0 height 8
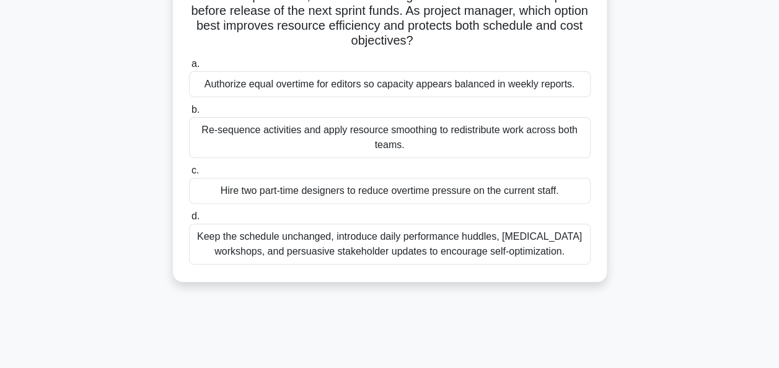
scroll to position [174, 0]
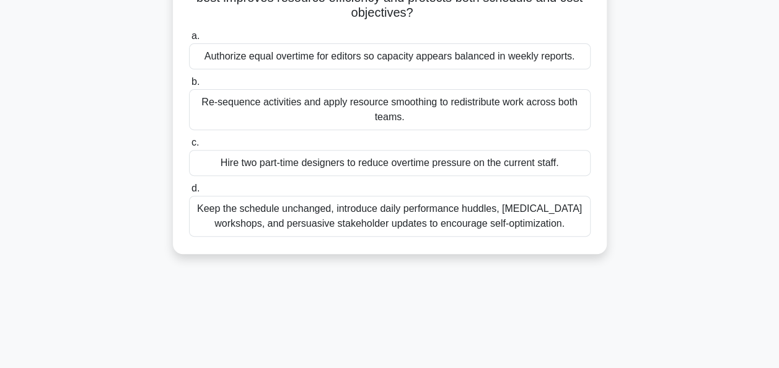
click at [386, 109] on div "Re-sequence activities and apply resource smoothing to redistribute work across…" at bounding box center [390, 109] width 402 height 41
click at [189, 86] on input "b. Re-sequence activities and apply resource smoothing to redistribute work acr…" at bounding box center [189, 82] width 0 height 8
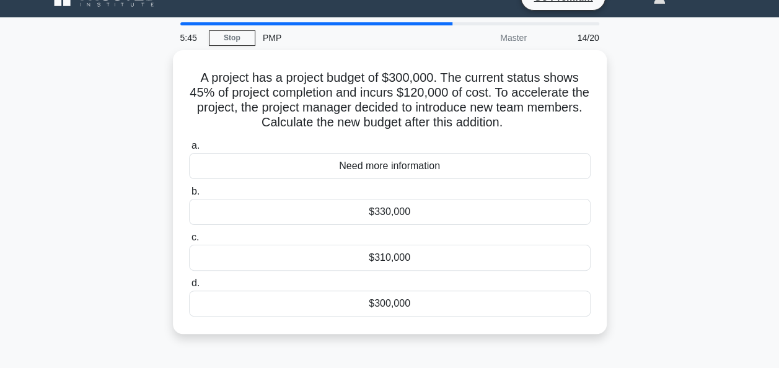
scroll to position [25, 0]
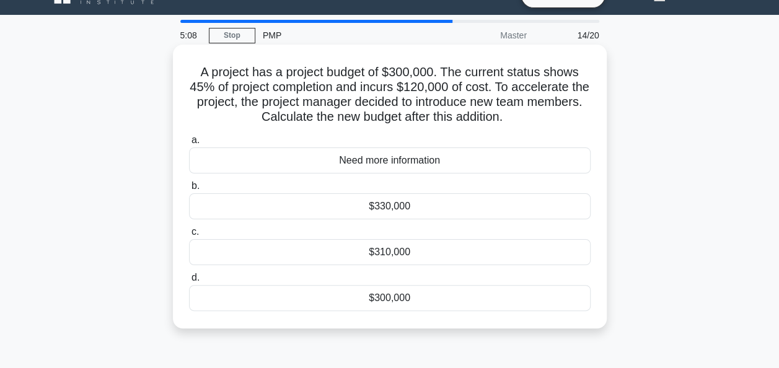
click at [381, 161] on div "Need more information" at bounding box center [390, 161] width 402 height 26
click at [189, 144] on input "a. Need more information" at bounding box center [189, 140] width 0 height 8
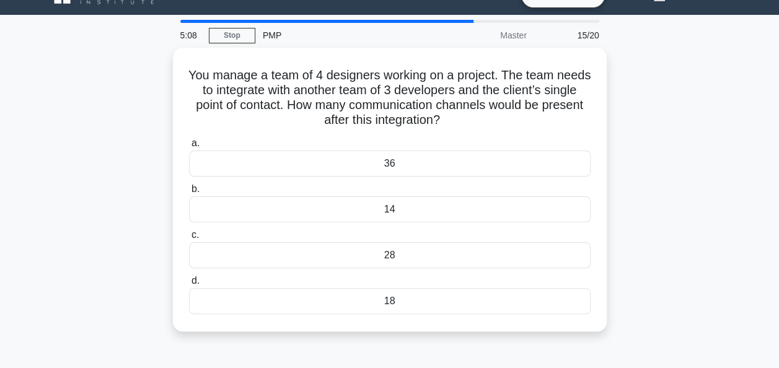
scroll to position [0, 0]
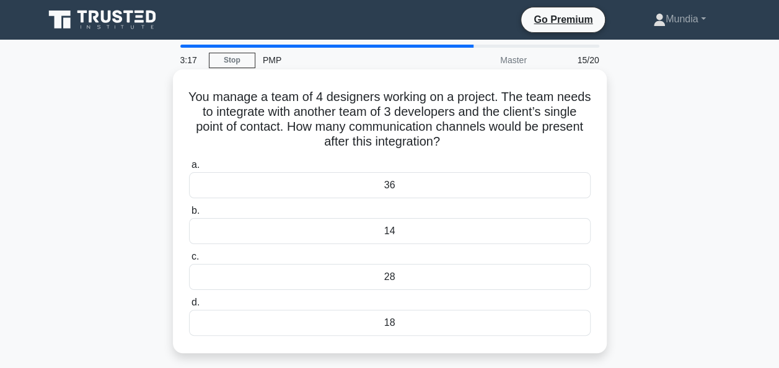
click at [386, 189] on div "36" at bounding box center [390, 185] width 402 height 26
click at [189, 169] on input "a. 36" at bounding box center [189, 165] width 0 height 8
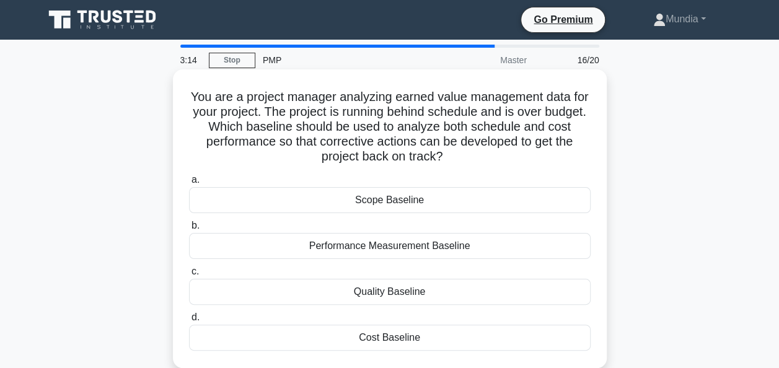
scroll to position [25, 0]
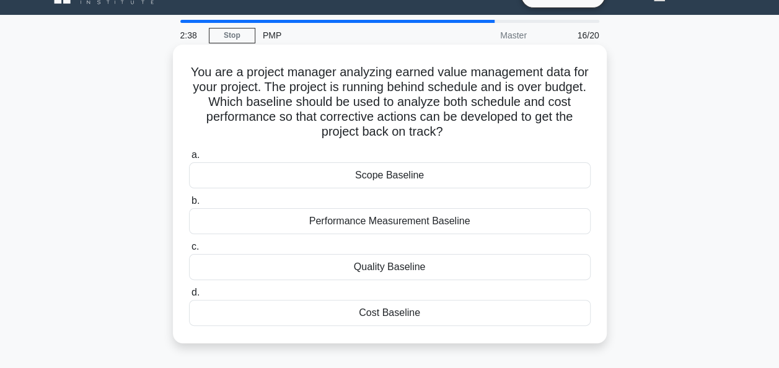
click at [392, 221] on div "Performance Measurement Baseline" at bounding box center [390, 221] width 402 height 26
click at [189, 205] on input "b. Performance Measurement Baseline" at bounding box center [189, 201] width 0 height 8
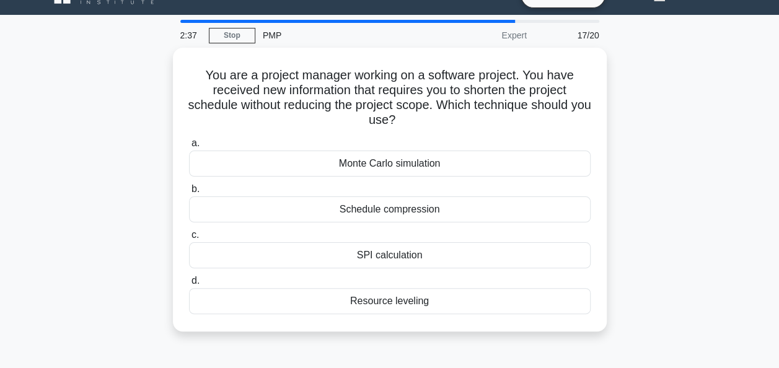
scroll to position [0, 0]
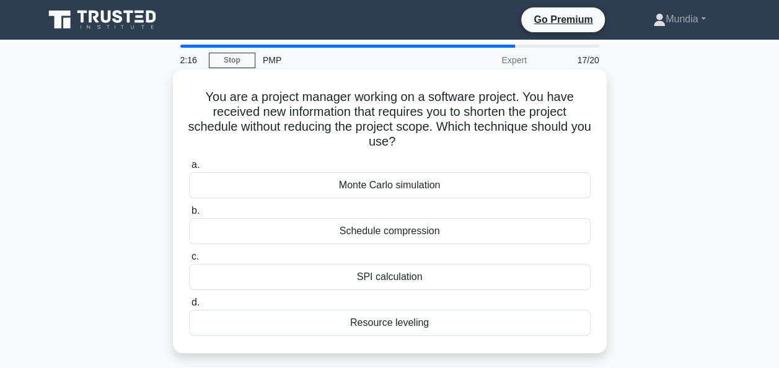
click at [402, 235] on div "Schedule compression" at bounding box center [390, 231] width 402 height 26
click at [189, 215] on input "b. Schedule compression" at bounding box center [189, 211] width 0 height 8
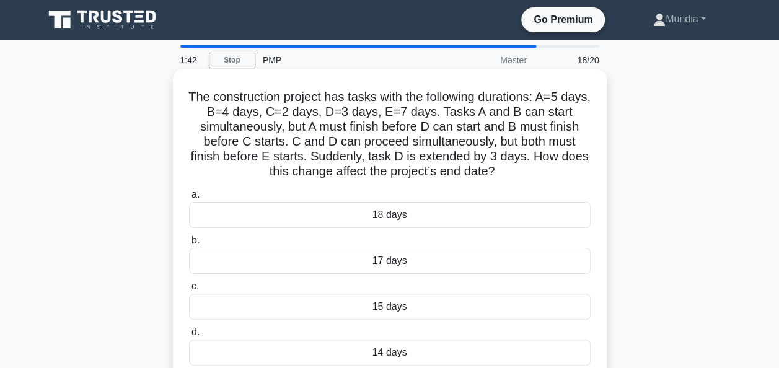
scroll to position [25, 0]
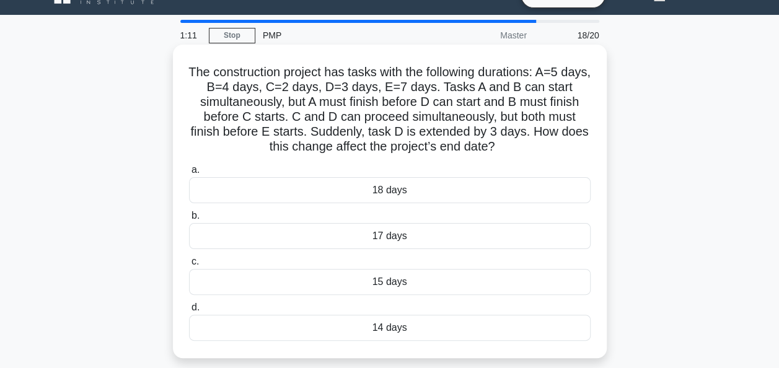
click at [389, 188] on div "18 days" at bounding box center [390, 190] width 402 height 26
click at [189, 174] on input "a. 18 days" at bounding box center [189, 170] width 0 height 8
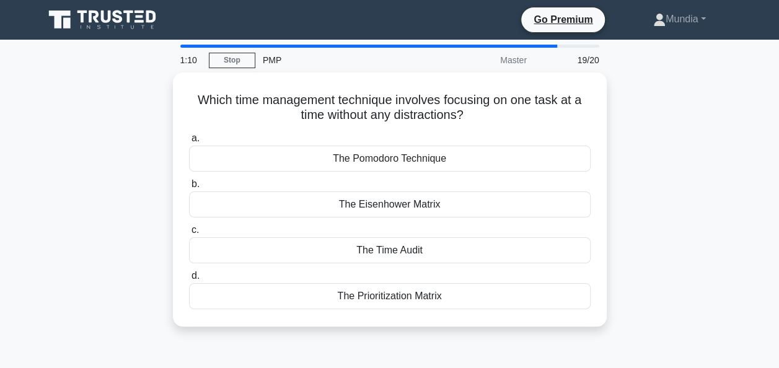
scroll to position [0, 0]
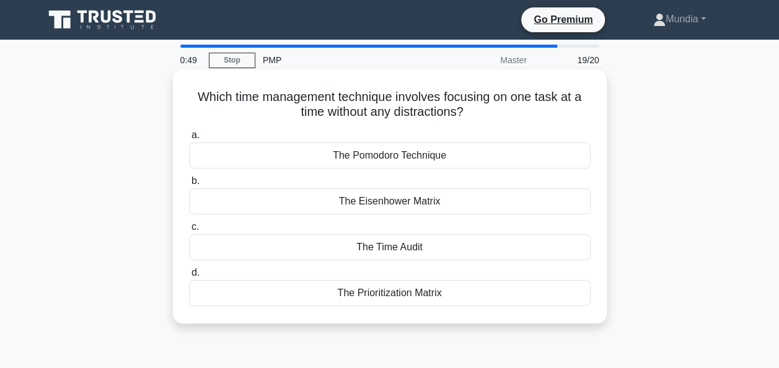
click at [378, 198] on div "The Eisenhower Matrix" at bounding box center [390, 201] width 402 height 26
click at [189, 185] on input "b. The Eisenhower Matrix" at bounding box center [189, 181] width 0 height 8
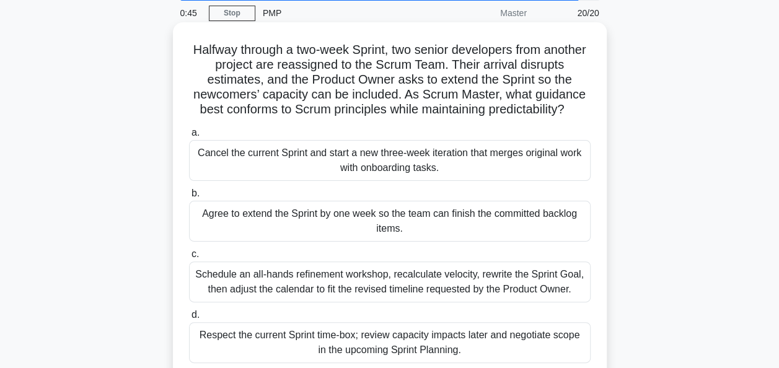
scroll to position [50, 0]
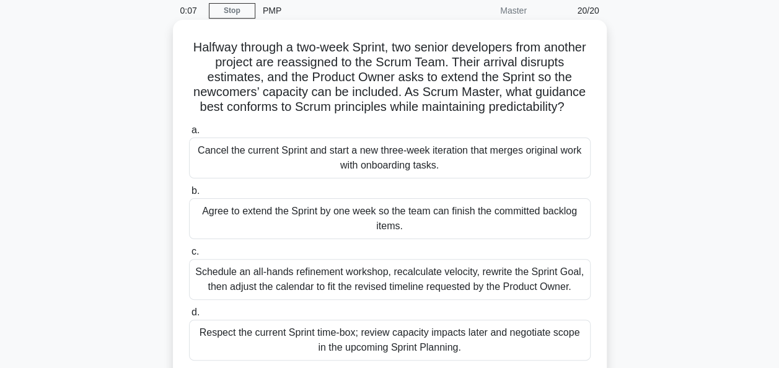
click at [407, 210] on div "Agree to extend the Sprint by one week so the team can finish the committed bac…" at bounding box center [390, 218] width 402 height 41
click at [189, 195] on input "b. Agree to extend the Sprint by one week so the team can finish the committed …" at bounding box center [189, 191] width 0 height 8
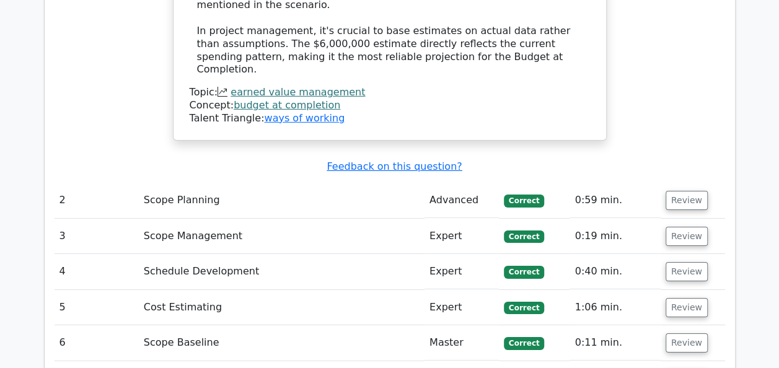
scroll to position [1934, 0]
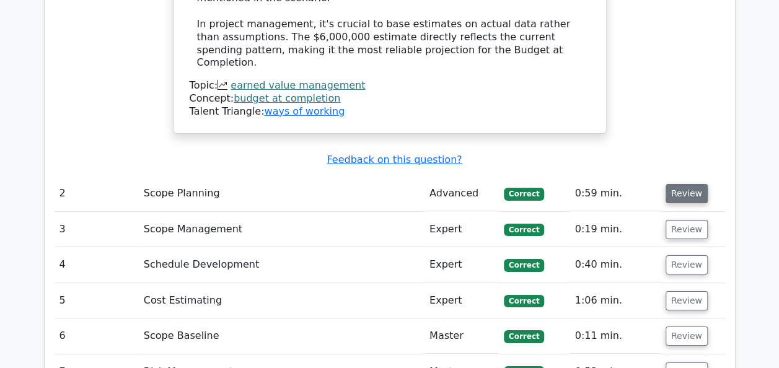
click at [687, 184] on button "Review" at bounding box center [687, 193] width 42 height 19
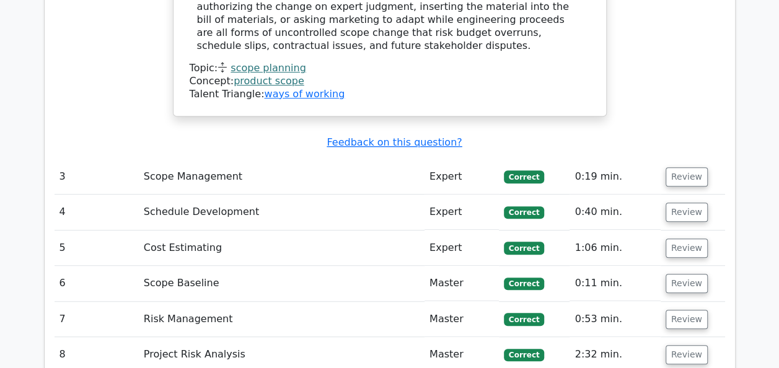
scroll to position [2678, 0]
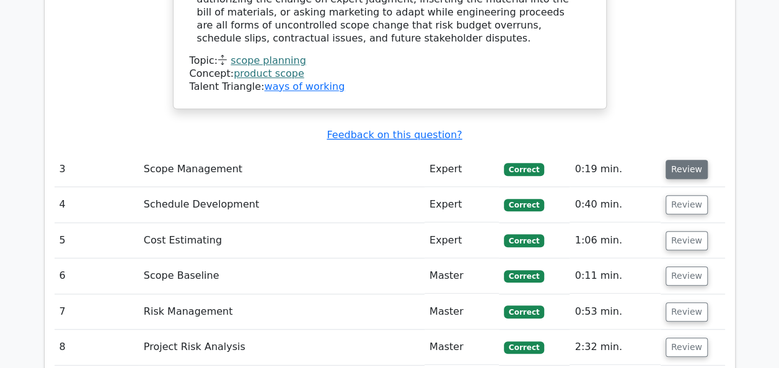
click at [684, 160] on button "Review" at bounding box center [687, 169] width 42 height 19
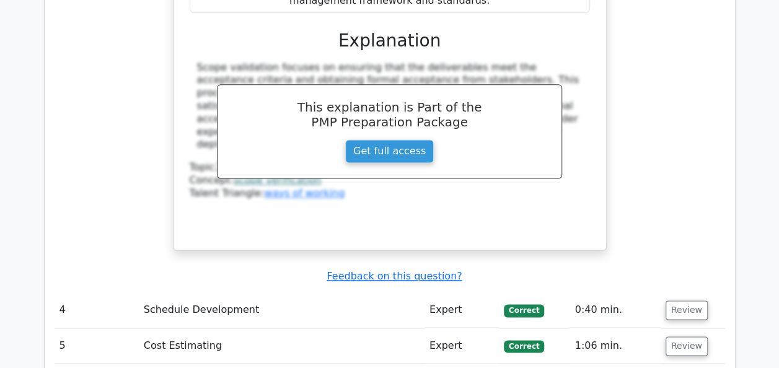
scroll to position [3199, 0]
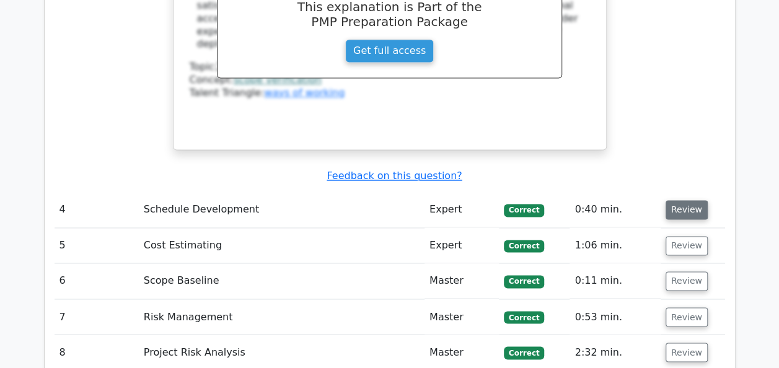
click at [683, 200] on button "Review" at bounding box center [687, 209] width 42 height 19
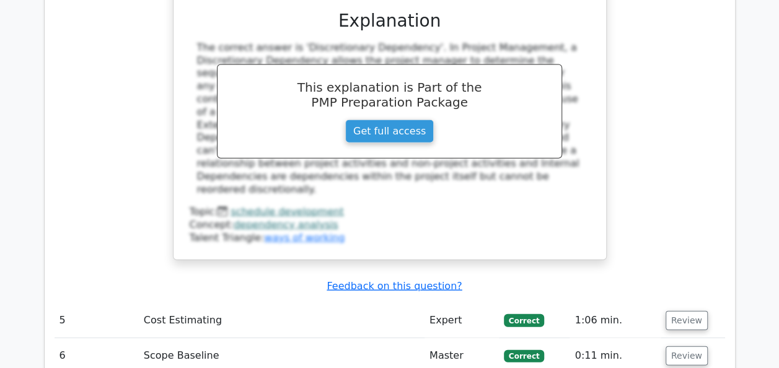
scroll to position [3695, 0]
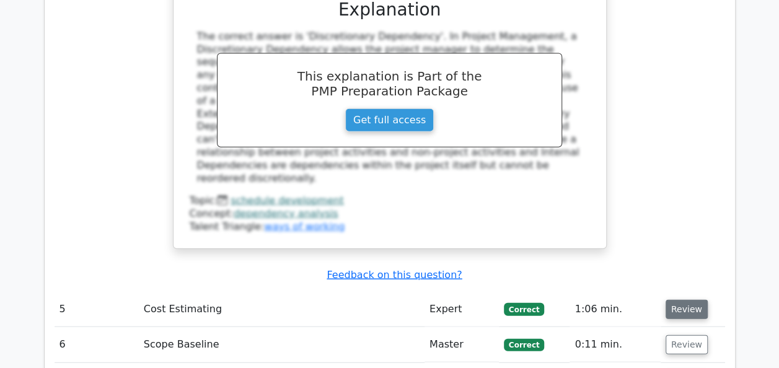
click at [691, 300] on button "Review" at bounding box center [687, 309] width 42 height 19
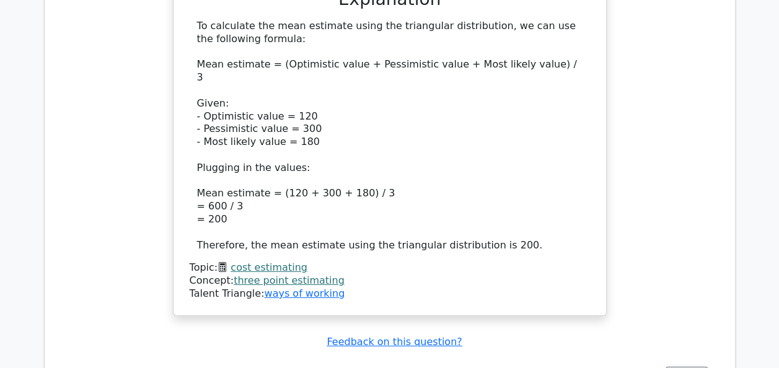
scroll to position [4290, 0]
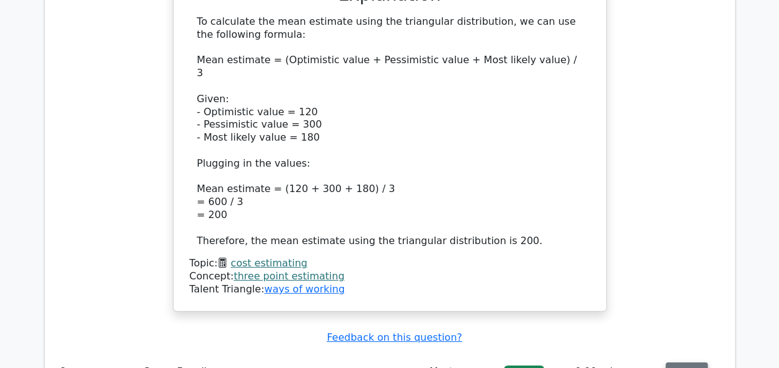
click at [682, 363] on button "Review" at bounding box center [687, 372] width 42 height 19
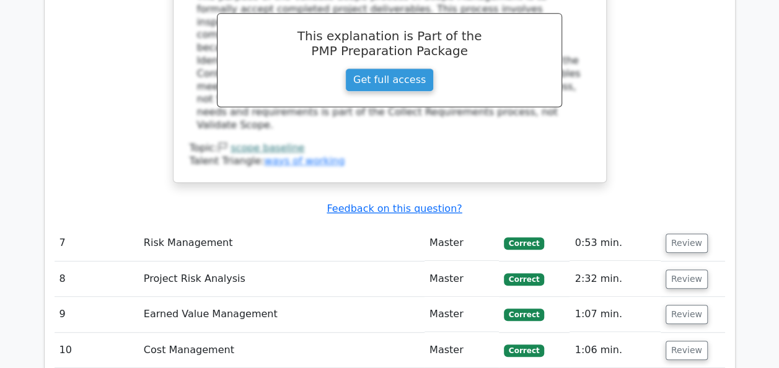
scroll to position [4960, 0]
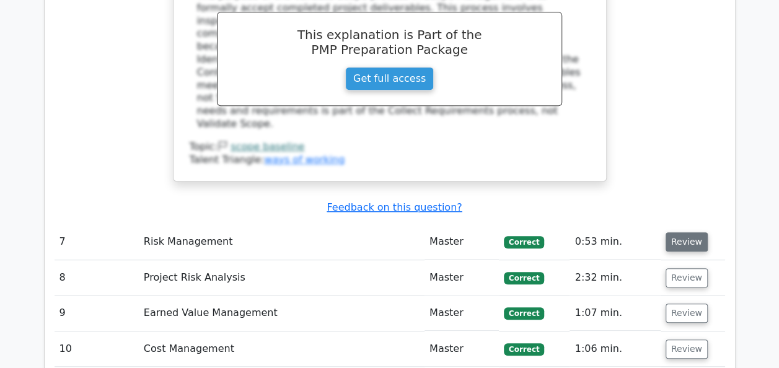
click at [678, 232] on button "Review" at bounding box center [687, 241] width 42 height 19
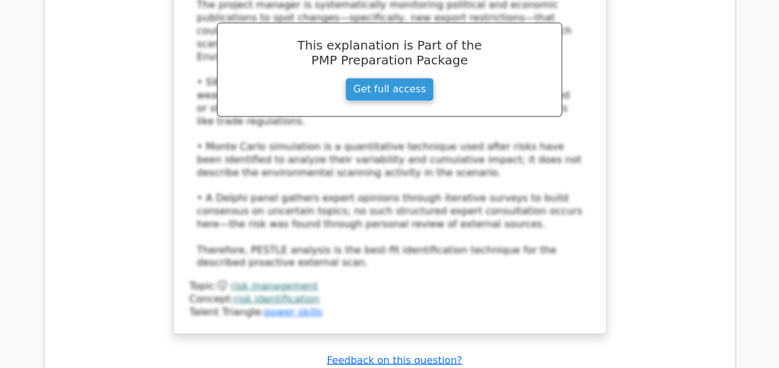
scroll to position [5580, 0]
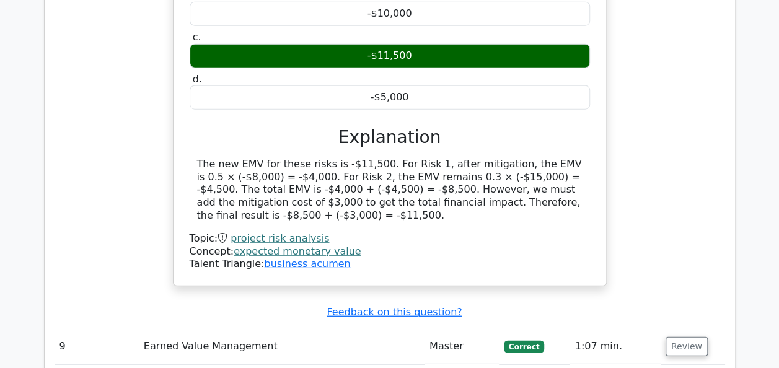
scroll to position [6175, 0]
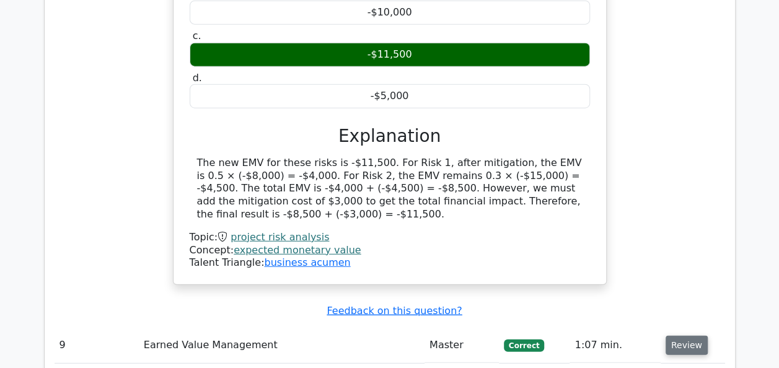
click at [683, 336] on button "Review" at bounding box center [687, 345] width 42 height 19
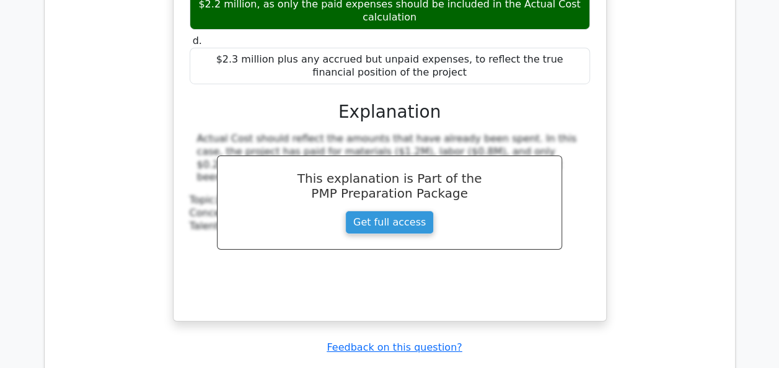
scroll to position [6820, 0]
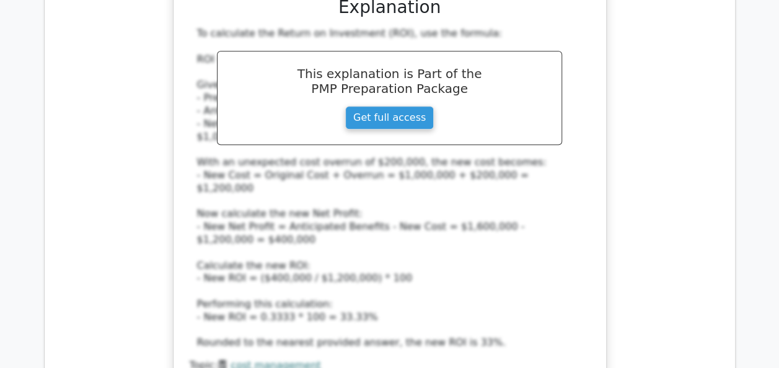
scroll to position [7489, 0]
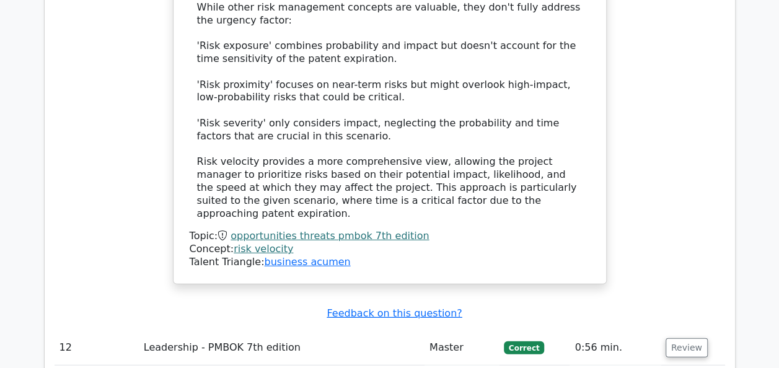
scroll to position [8531, 0]
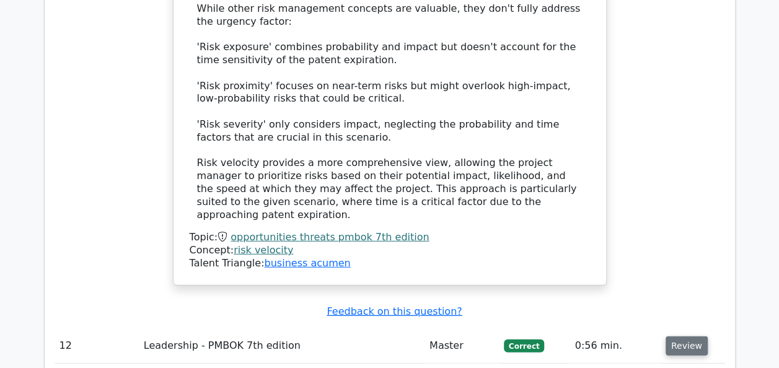
click at [680, 337] on button "Review" at bounding box center [687, 346] width 42 height 19
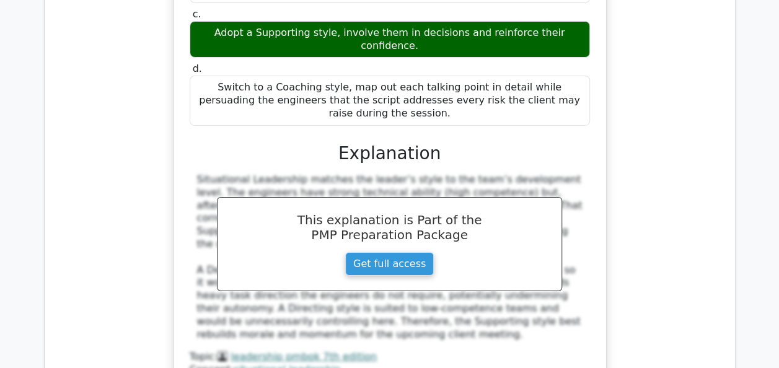
scroll to position [9151, 0]
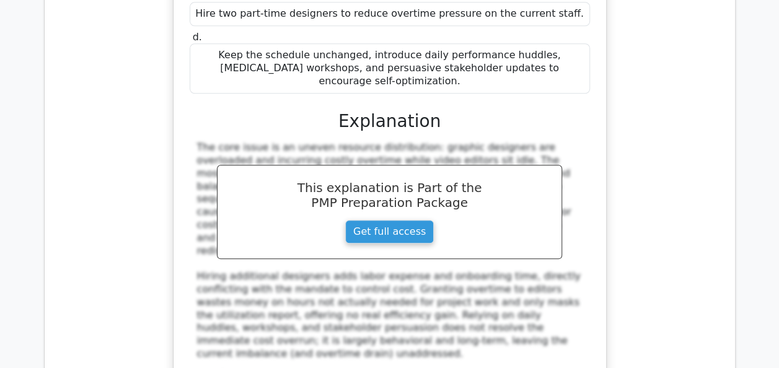
scroll to position [9919, 0]
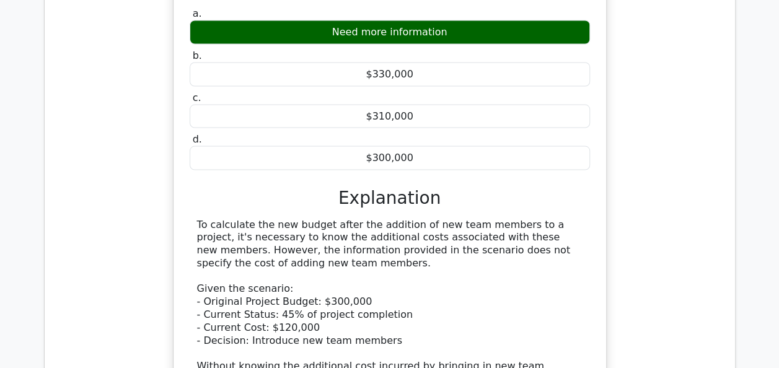
scroll to position [10490, 0]
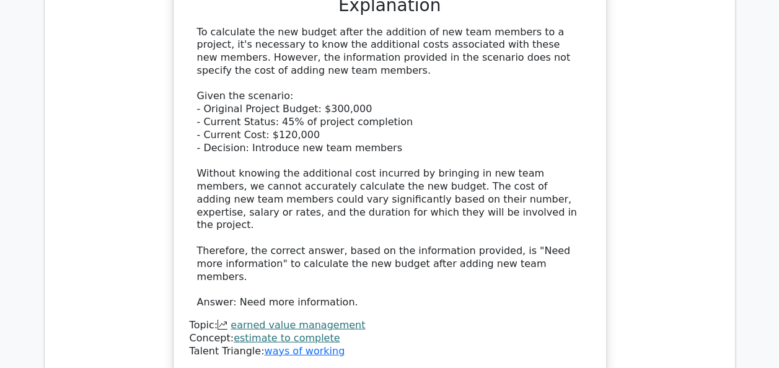
scroll to position [10688, 0]
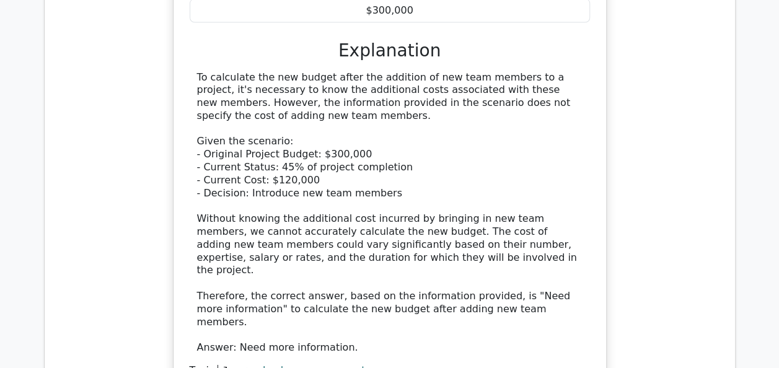
scroll to position [10639, 0]
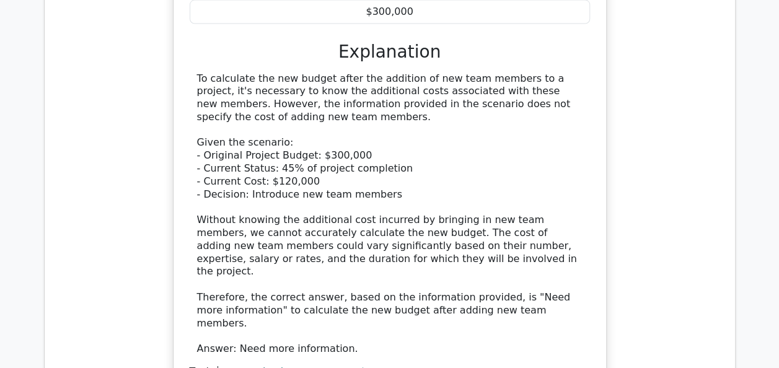
drag, startPoint x: 201, startPoint y: 74, endPoint x: 404, endPoint y: 288, distance: 295.1
copy div "You manage a team of 4 designers working on a project. The team needs to integr…"
